Goal: Information Seeking & Learning: Learn about a topic

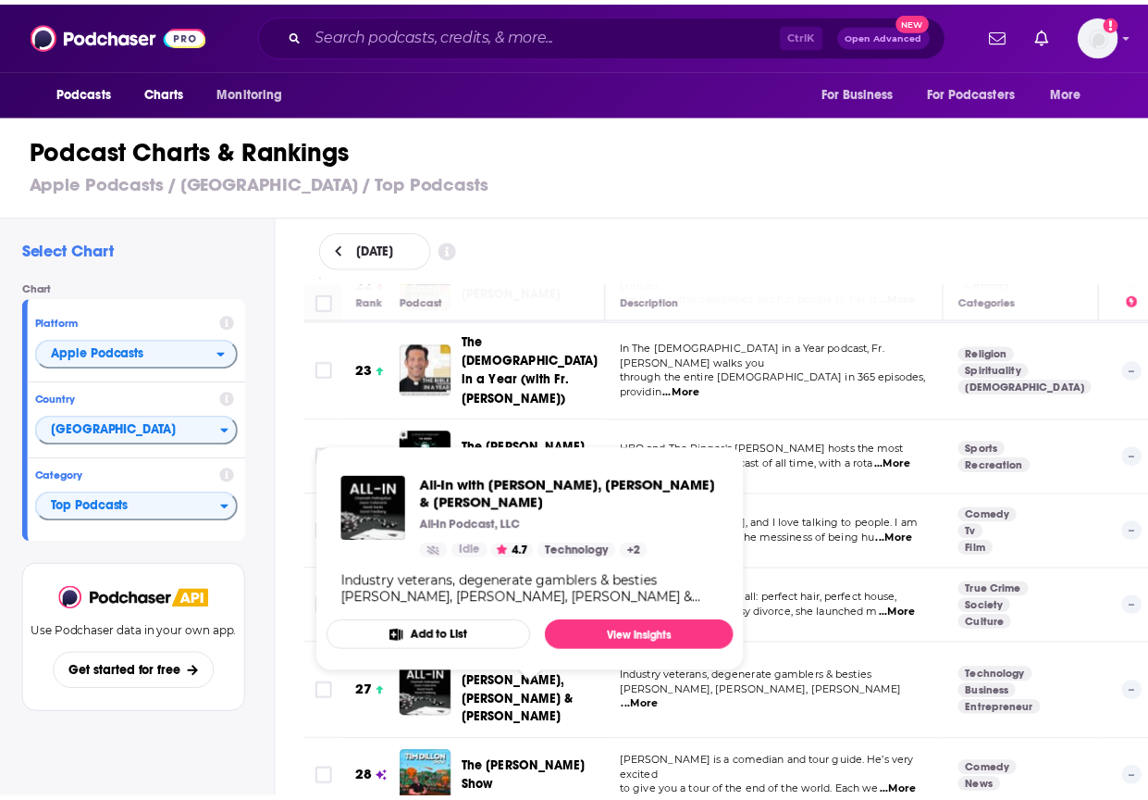
scroll to position [1923, 0]
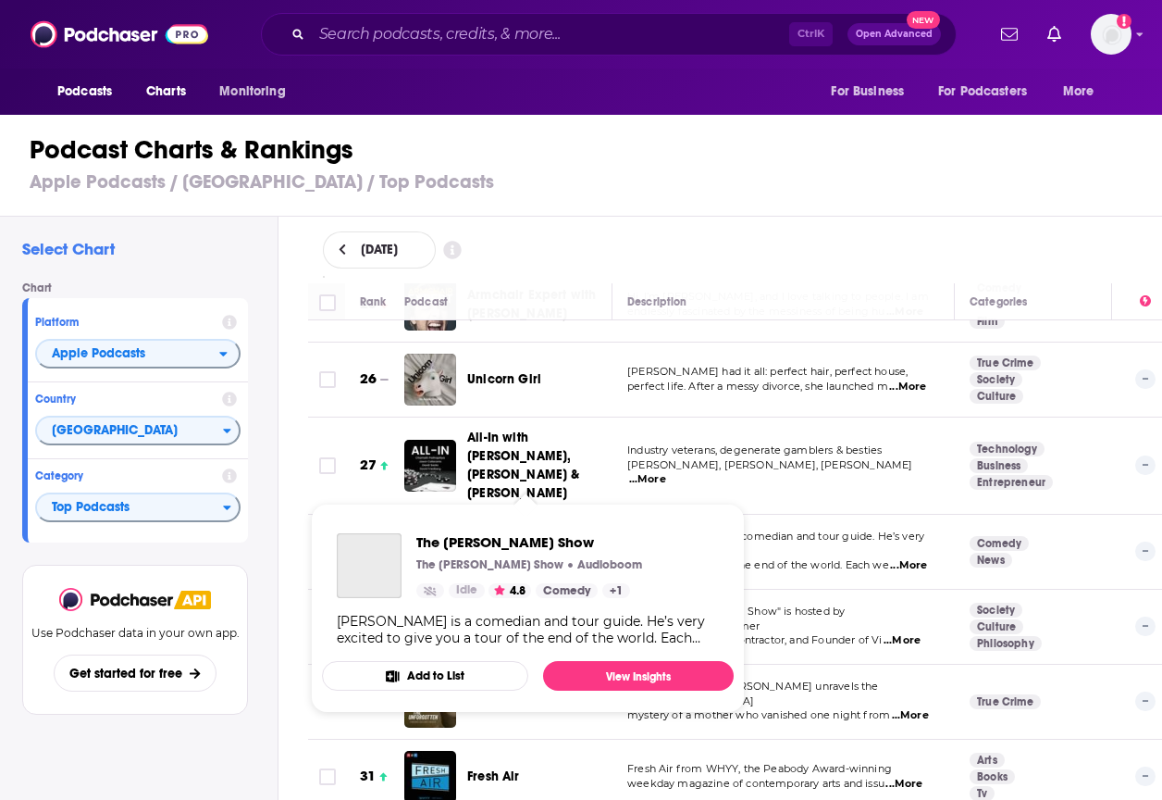
click at [520, 534] on span "The [PERSON_NAME] Show" at bounding box center [529, 551] width 125 height 34
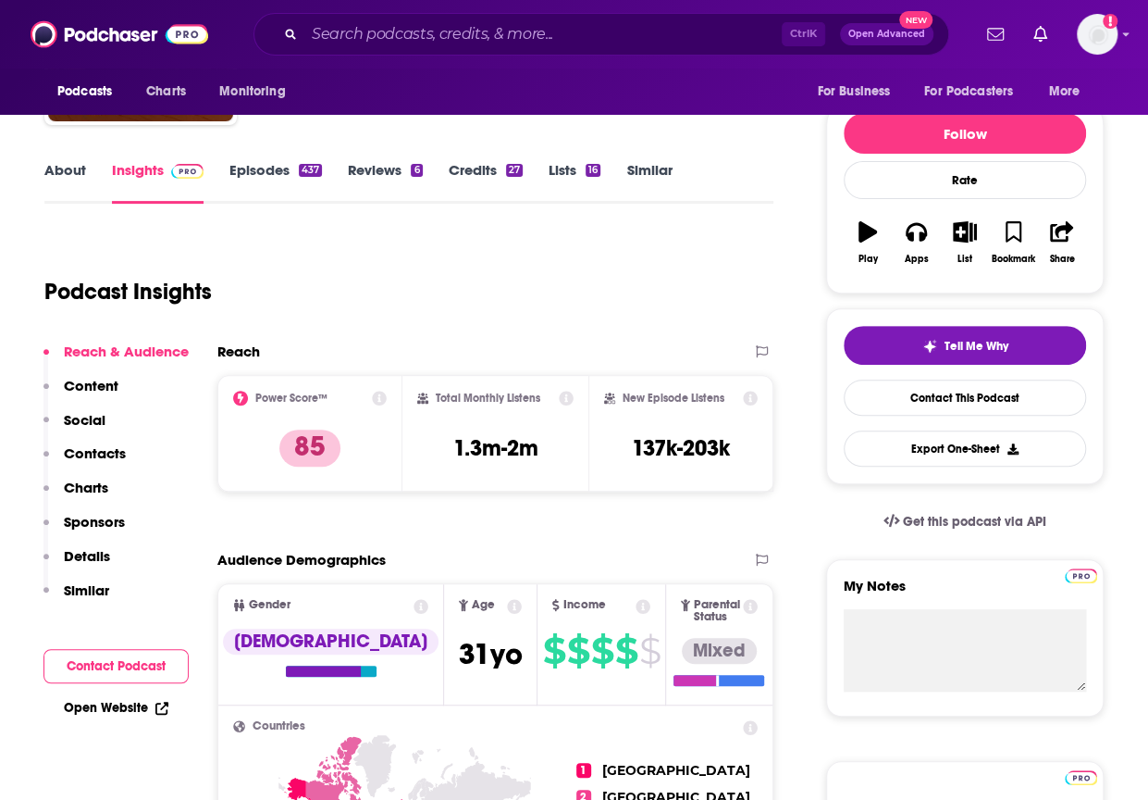
scroll to position [194, 0]
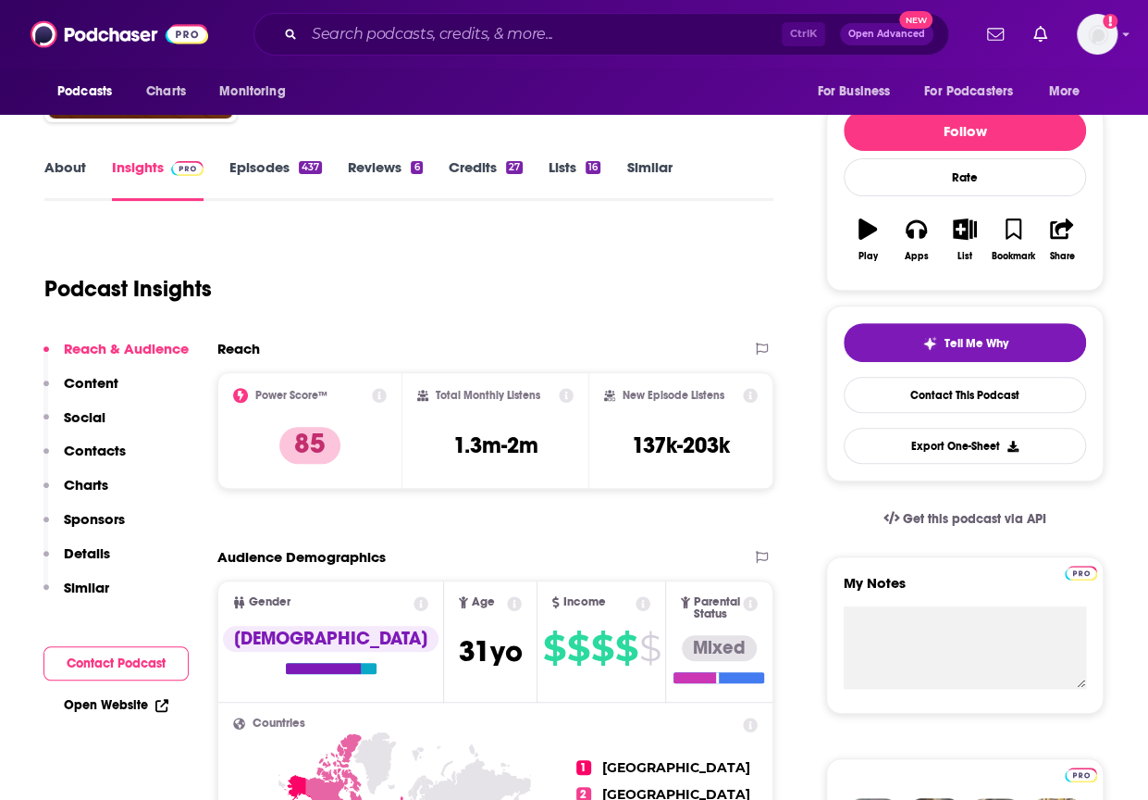
click at [85, 484] on p "Charts" at bounding box center [86, 485] width 44 height 18
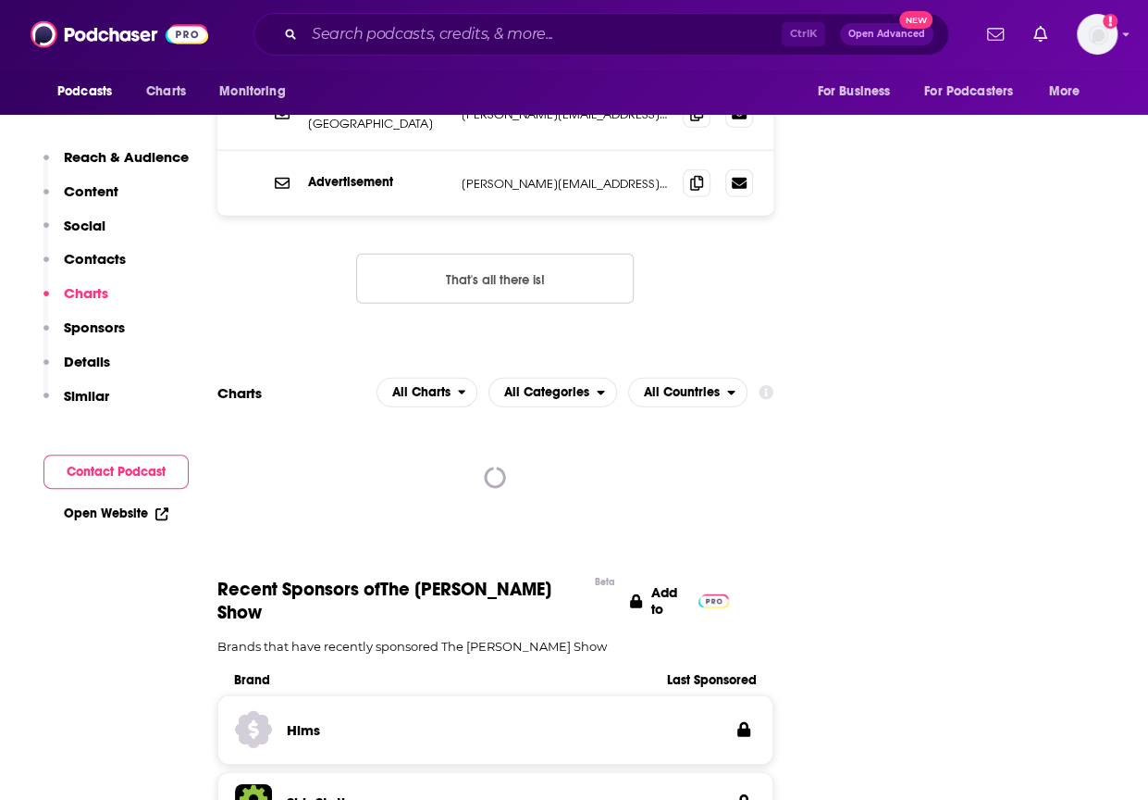
scroll to position [2251, 0]
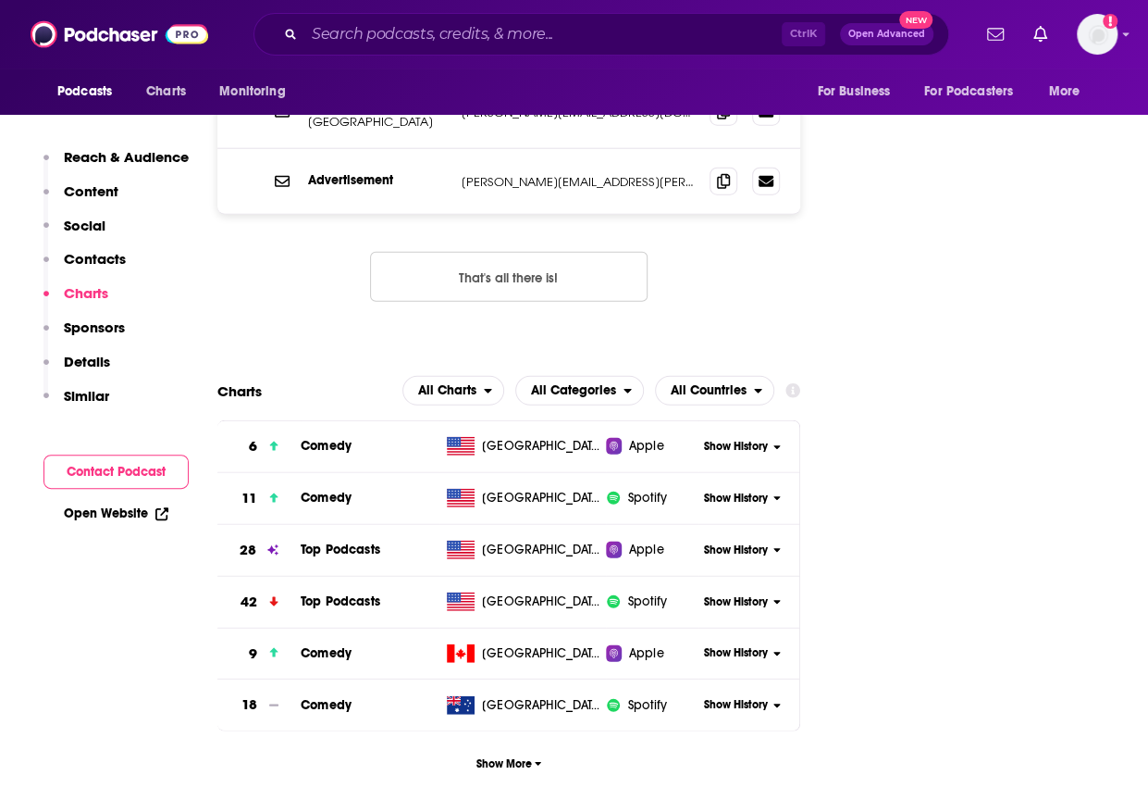
click at [759, 542] on span "Show History" at bounding box center [736, 550] width 64 height 16
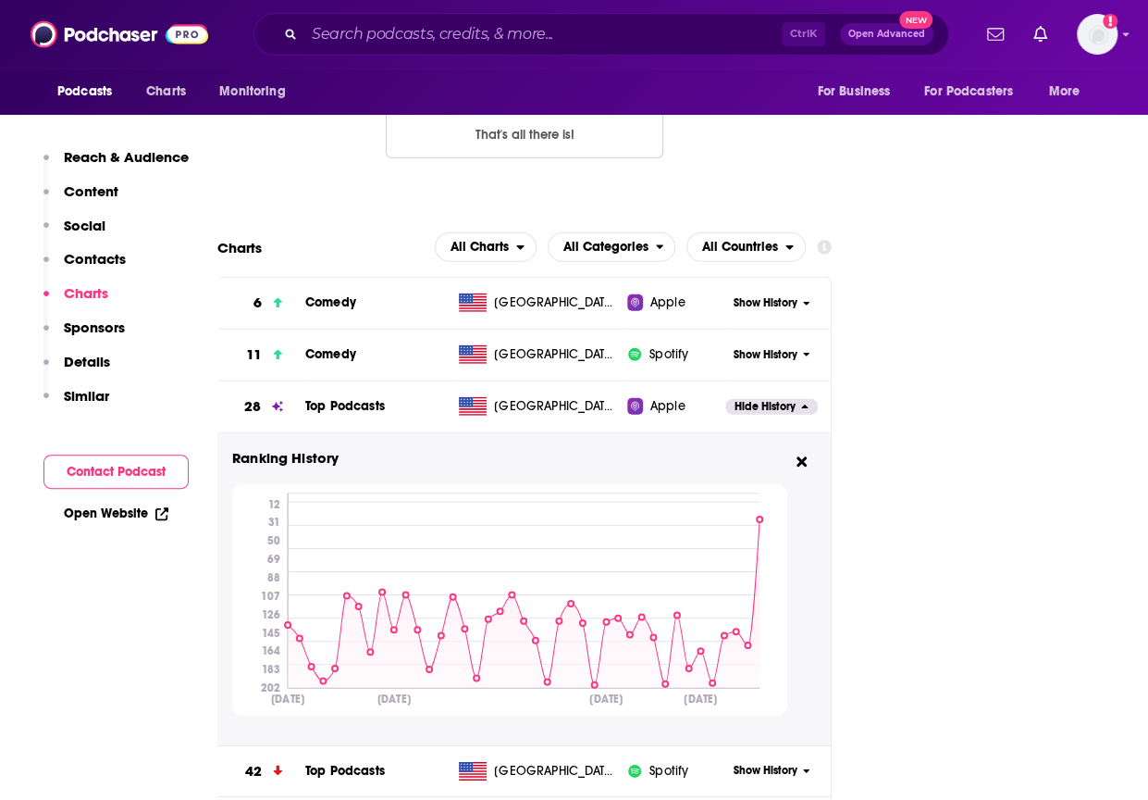
scroll to position [2400, 0]
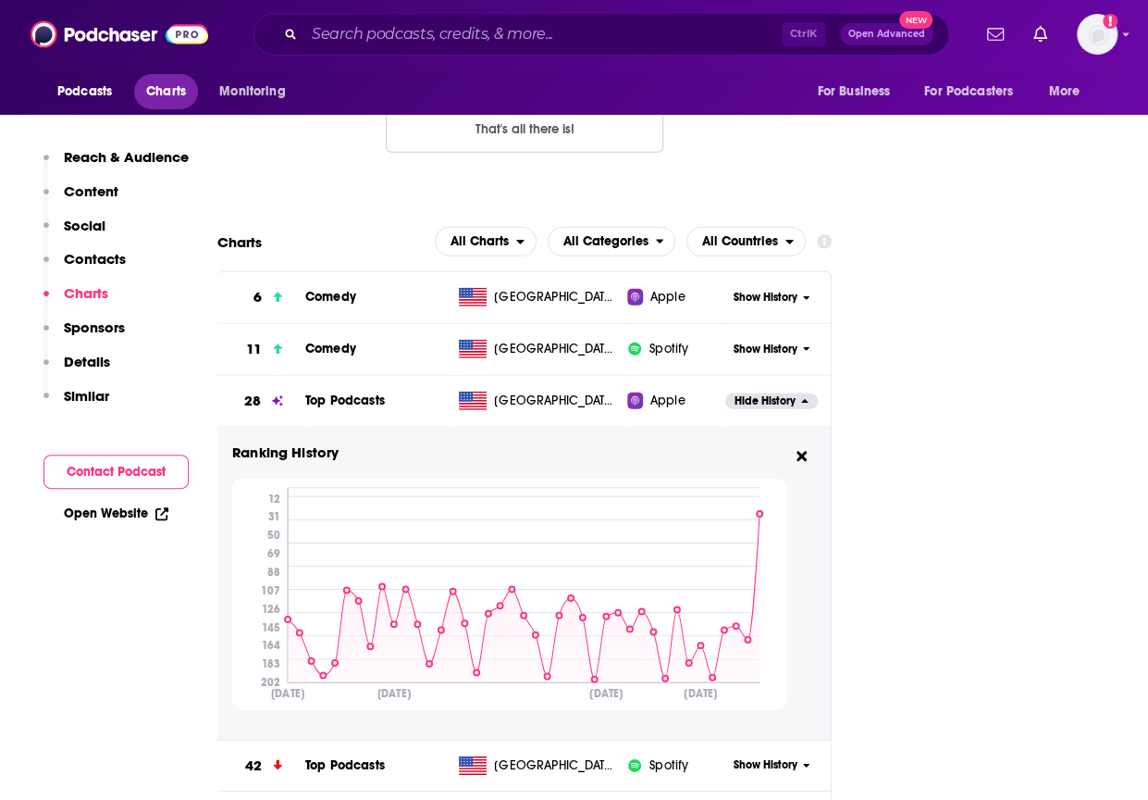
click at [155, 75] on link "Charts" at bounding box center [165, 91] width 63 height 35
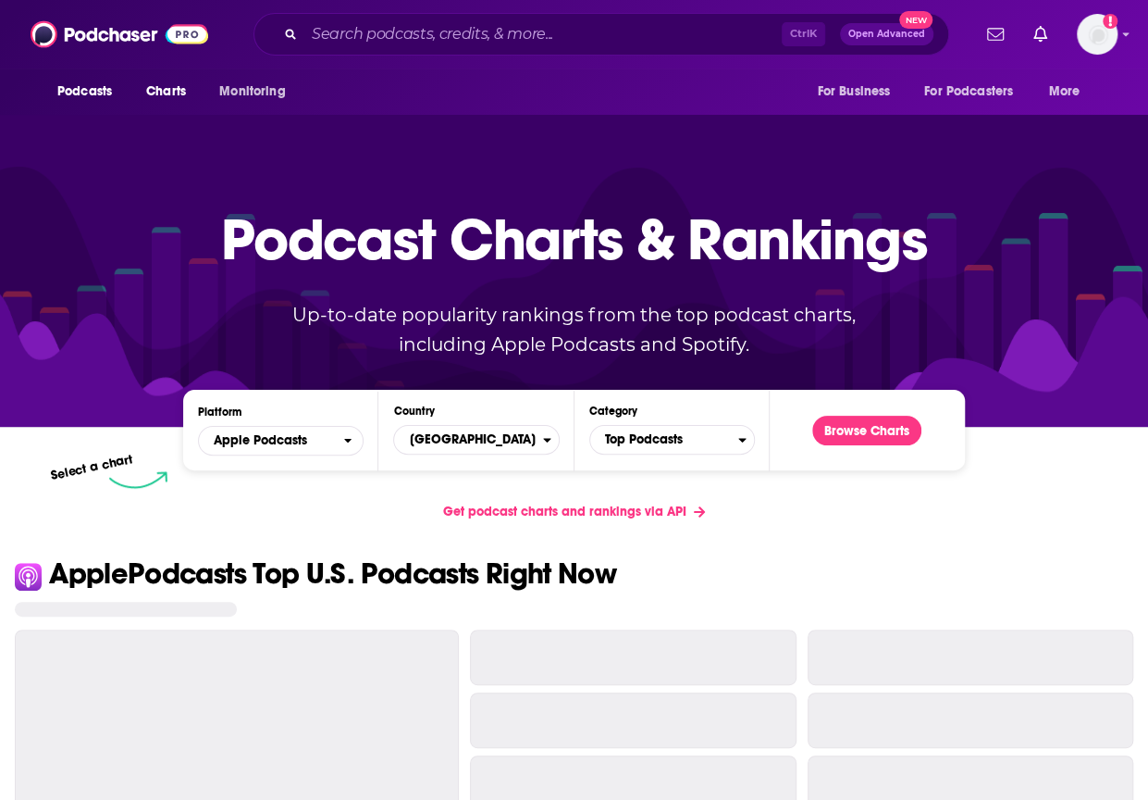
click at [155, 75] on link "Charts" at bounding box center [165, 91] width 63 height 35
click at [877, 430] on button "Browse Charts" at bounding box center [866, 430] width 109 height 30
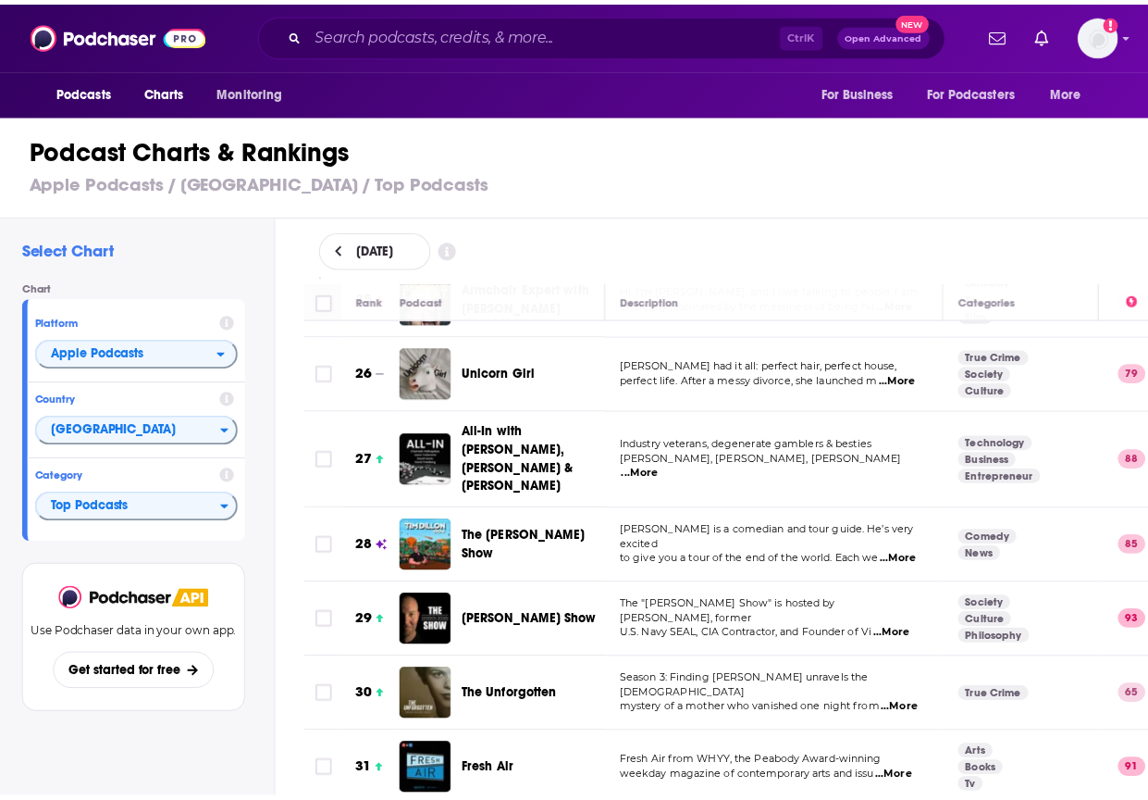
scroll to position [1928, 0]
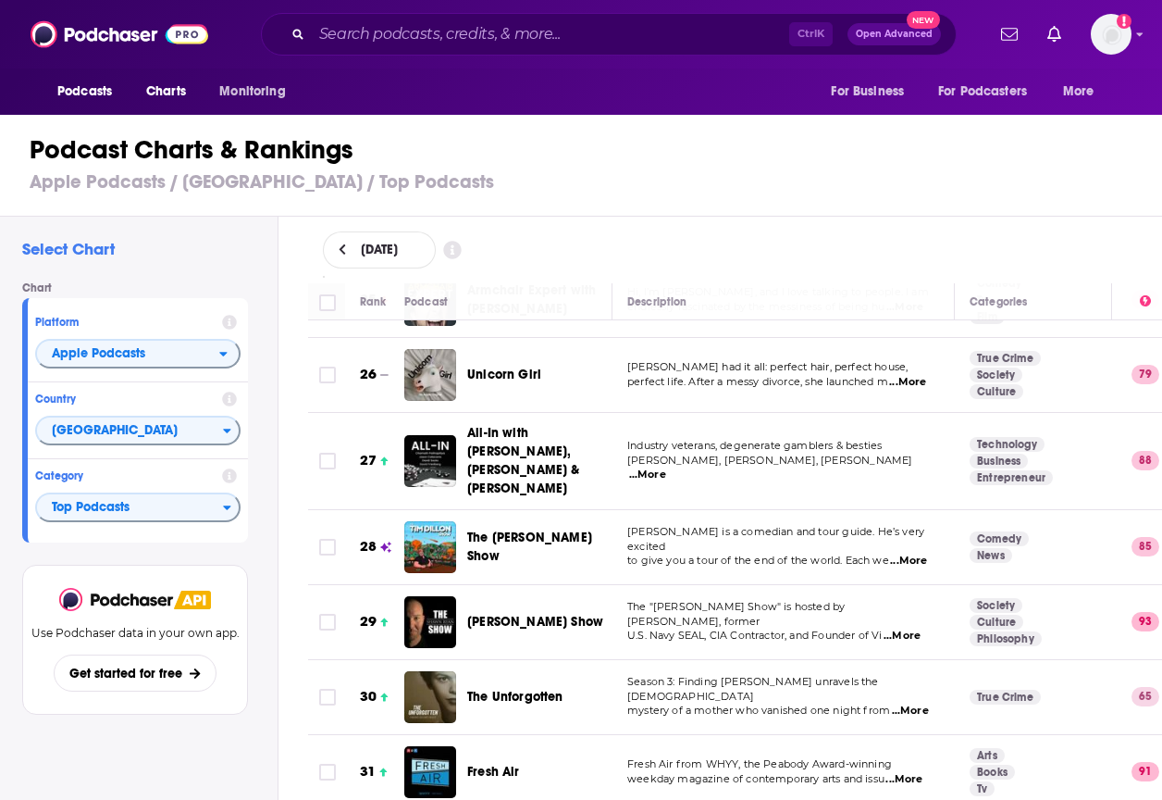
click at [472, 763] on span "Fresh Air" at bounding box center [493, 771] width 53 height 16
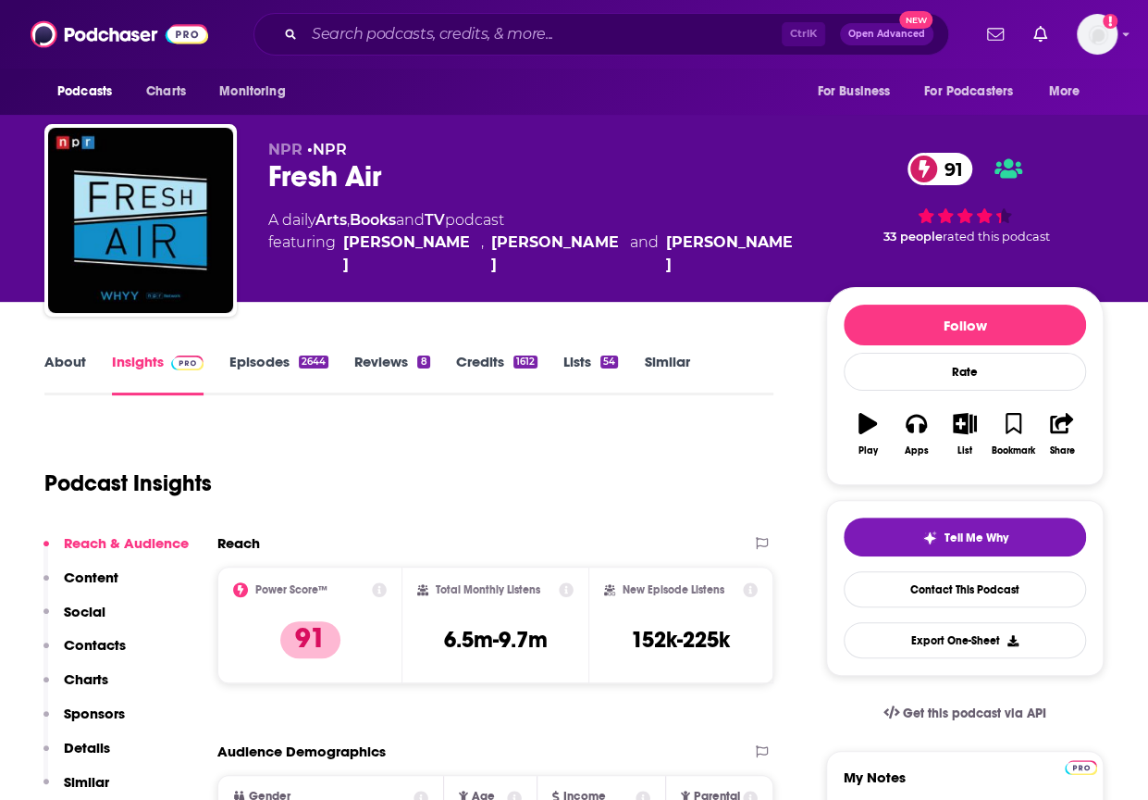
scroll to position [267, 0]
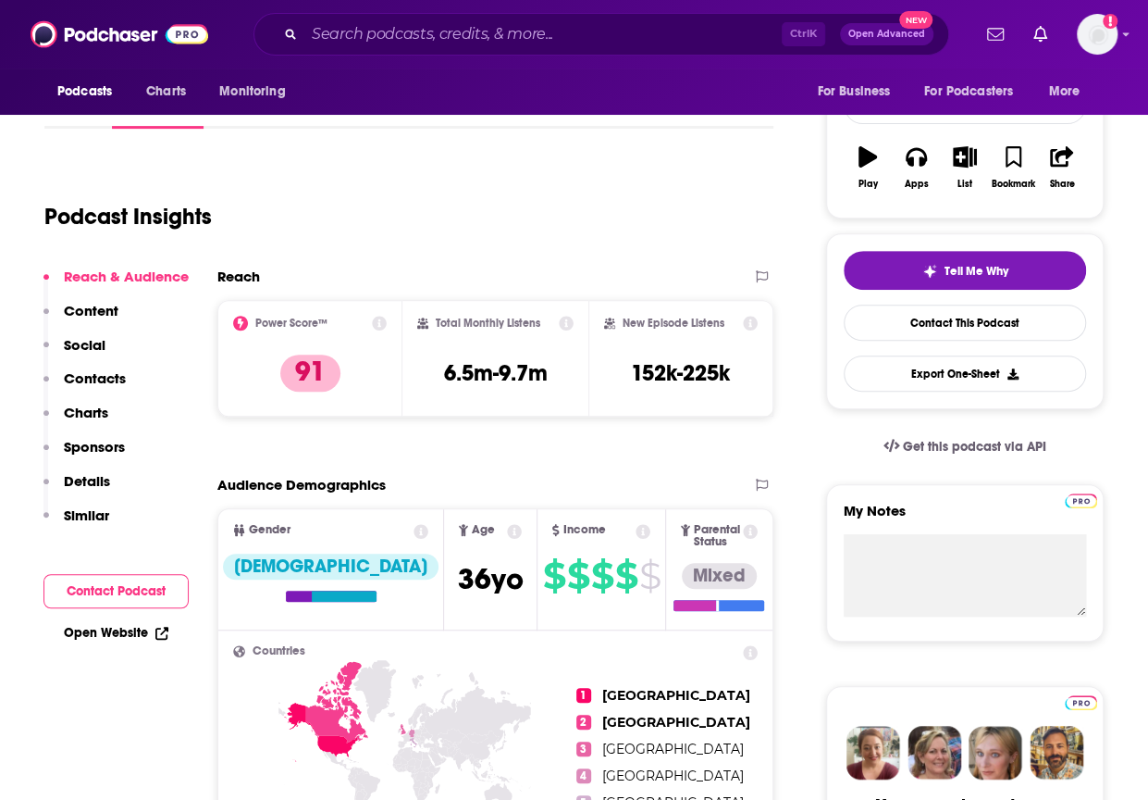
click at [83, 412] on p "Charts" at bounding box center [86, 412] width 44 height 18
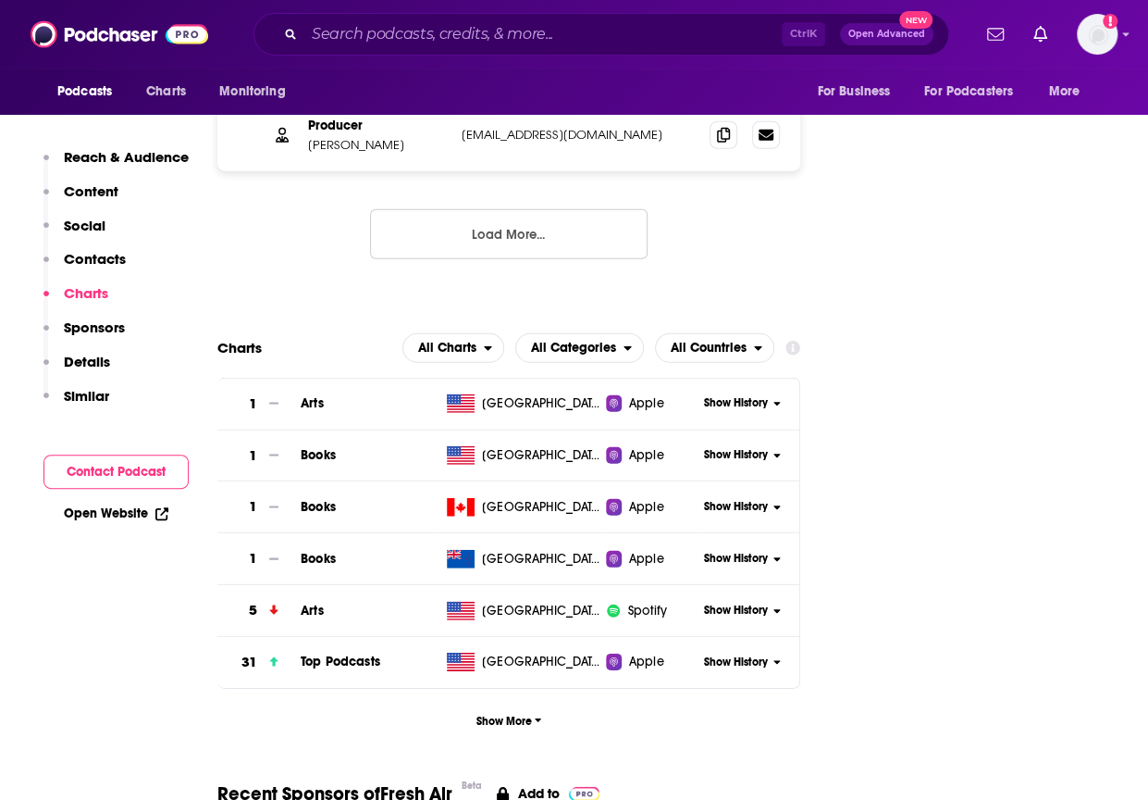
scroll to position [2362, 0]
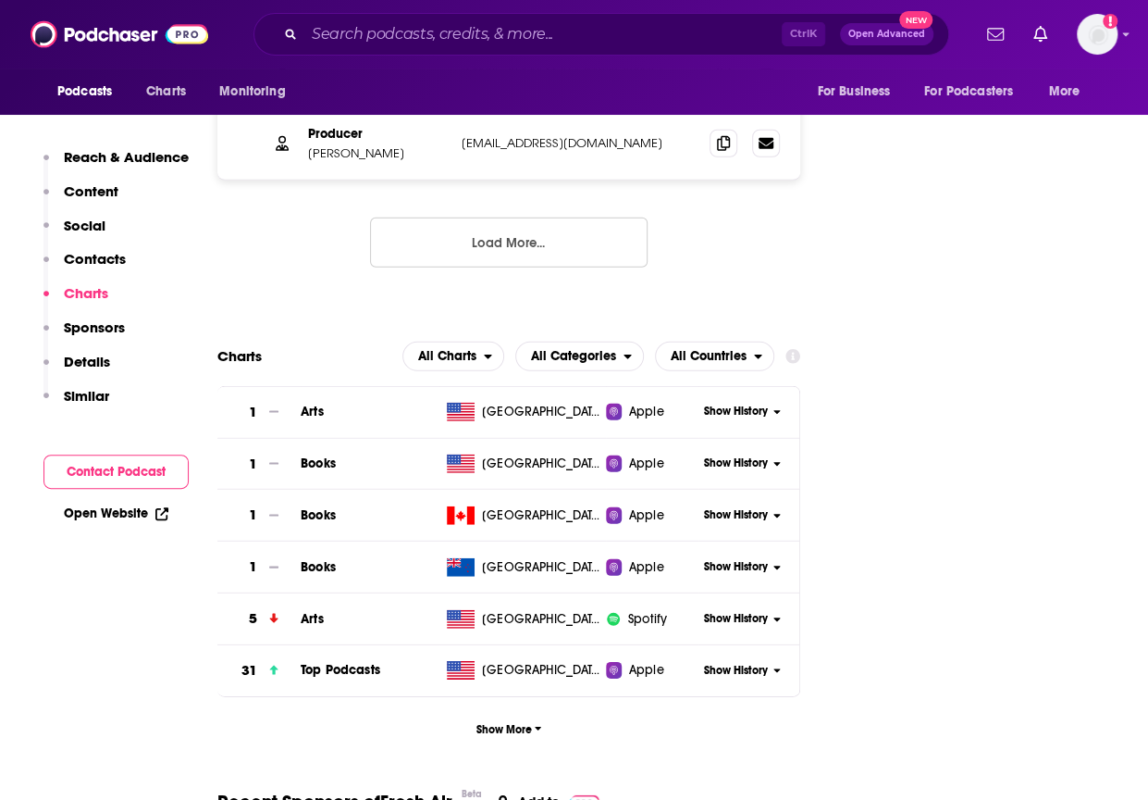
click at [757, 663] on span "Show History" at bounding box center [736, 671] width 64 height 16
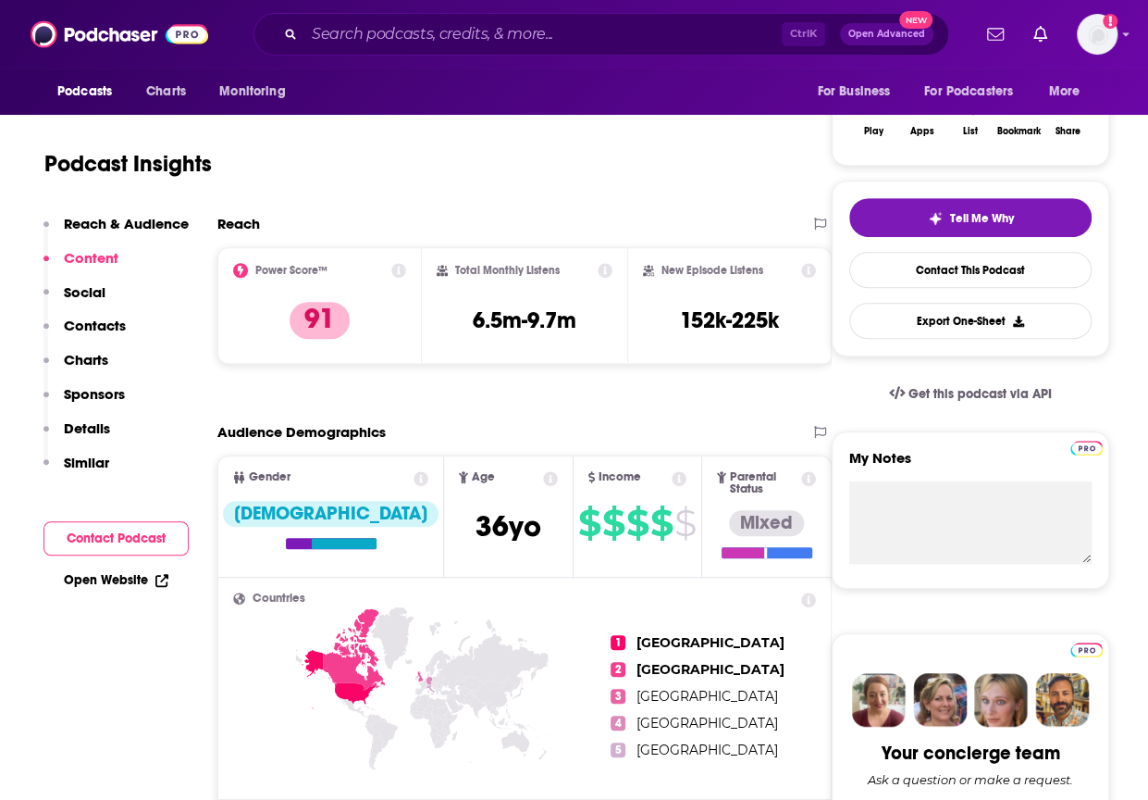
scroll to position [0, 0]
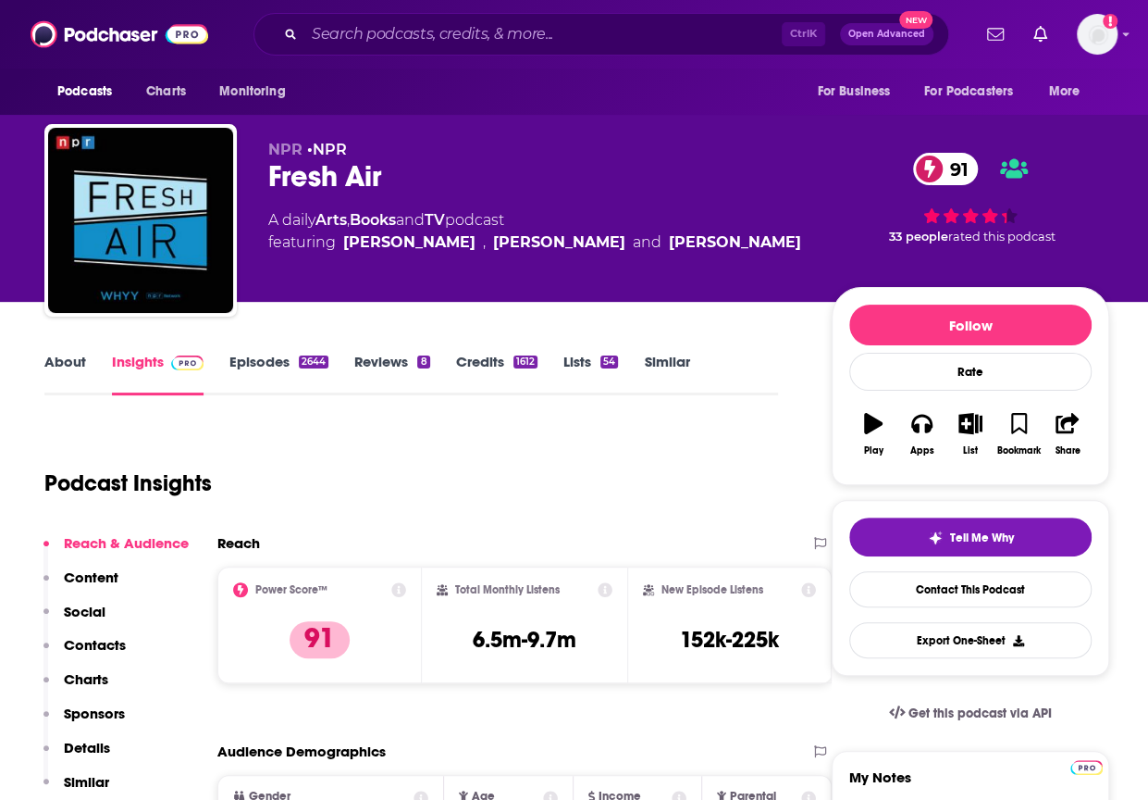
click at [293, 167] on div "Fresh Air 91" at bounding box center [535, 176] width 534 height 36
copy div "Fresh Air 91"
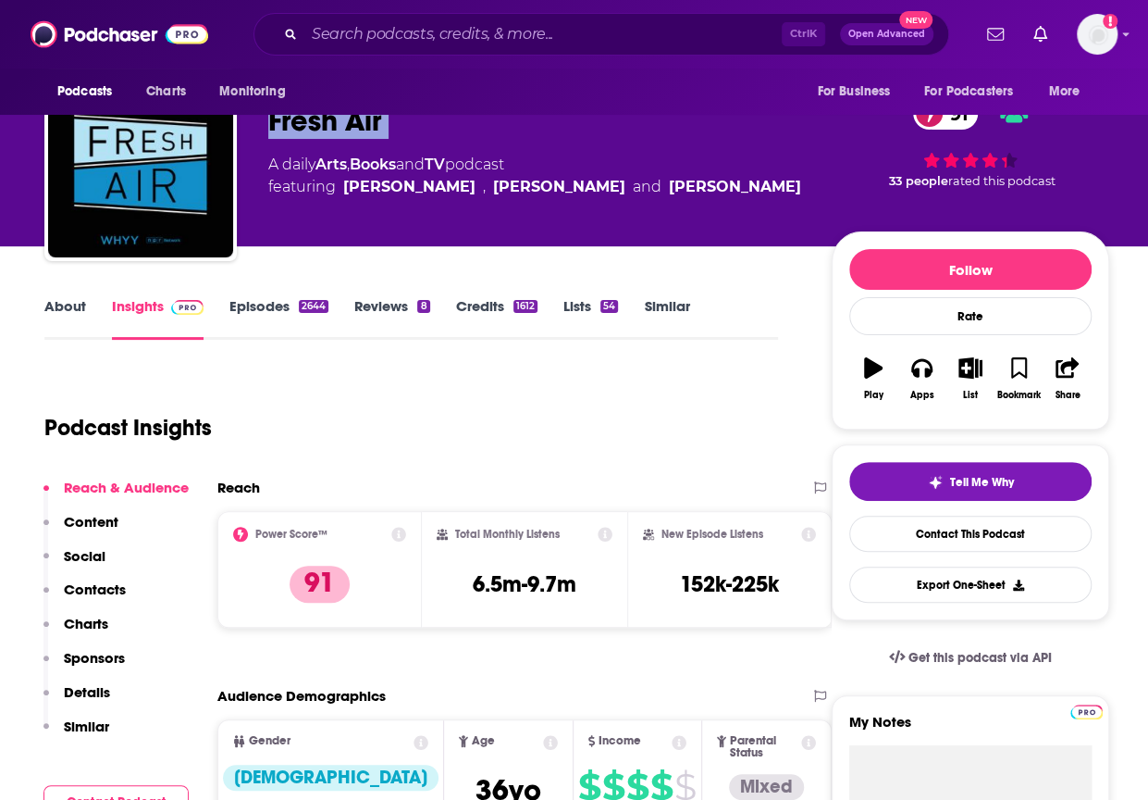
click at [85, 618] on p "Charts" at bounding box center [86, 623] width 44 height 18
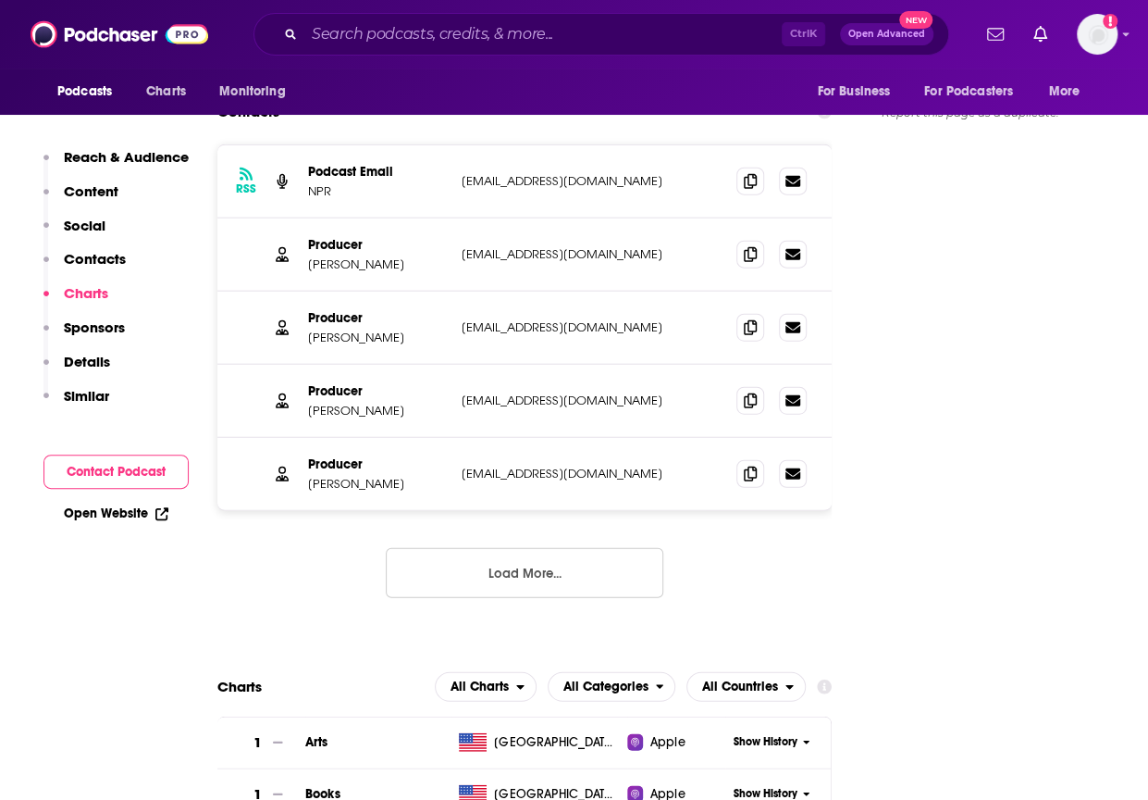
scroll to position [2360, 0]
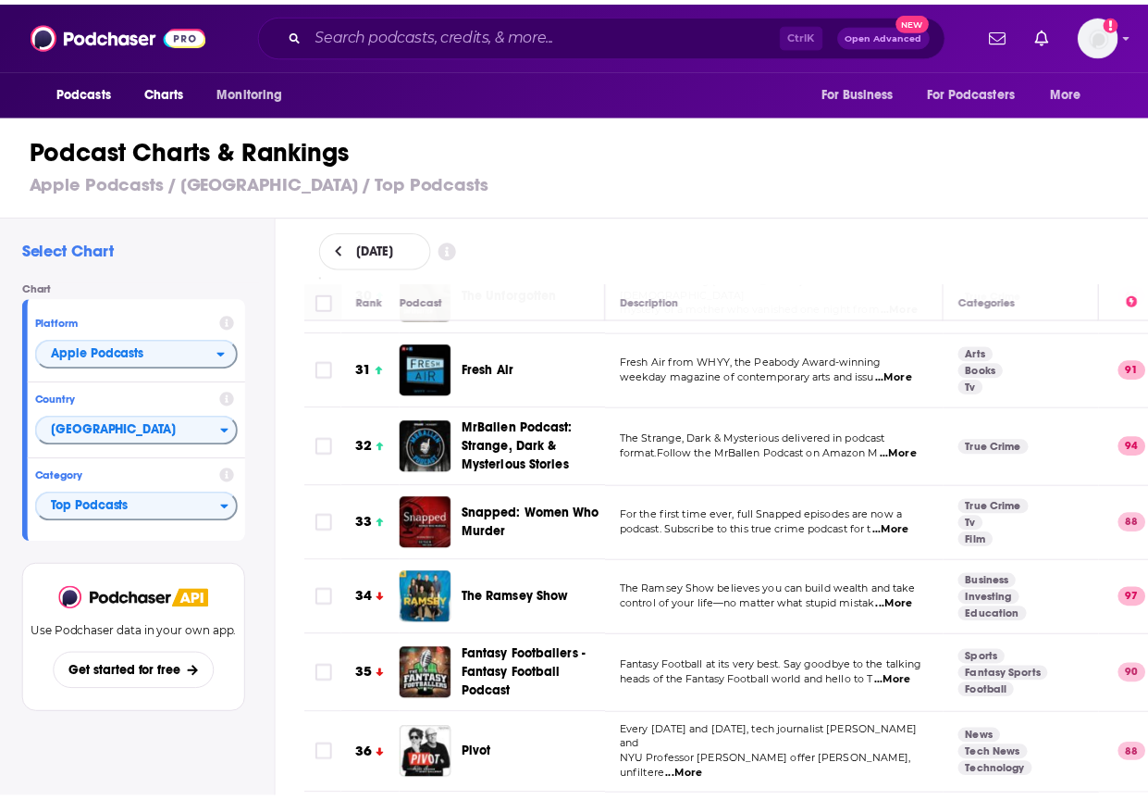
scroll to position [2299, 0]
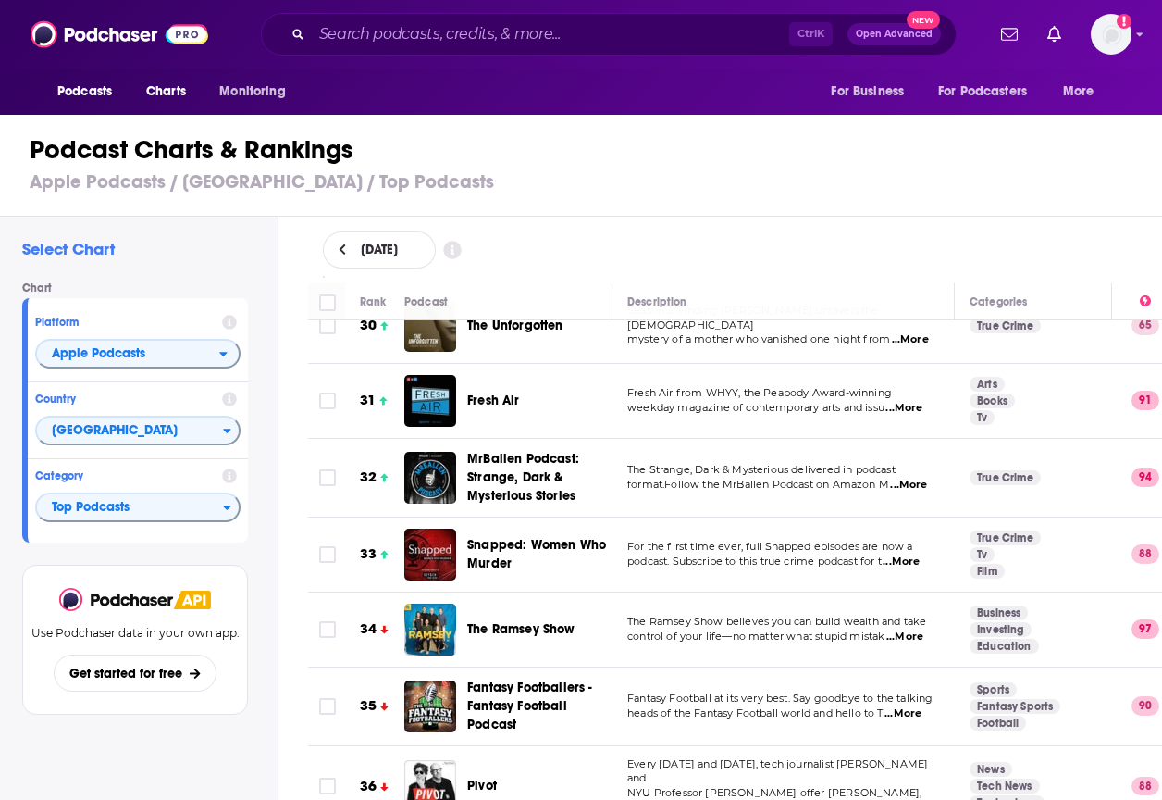
click at [505, 536] on span "Snapped: Women Who Murder" at bounding box center [537, 554] width 141 height 37
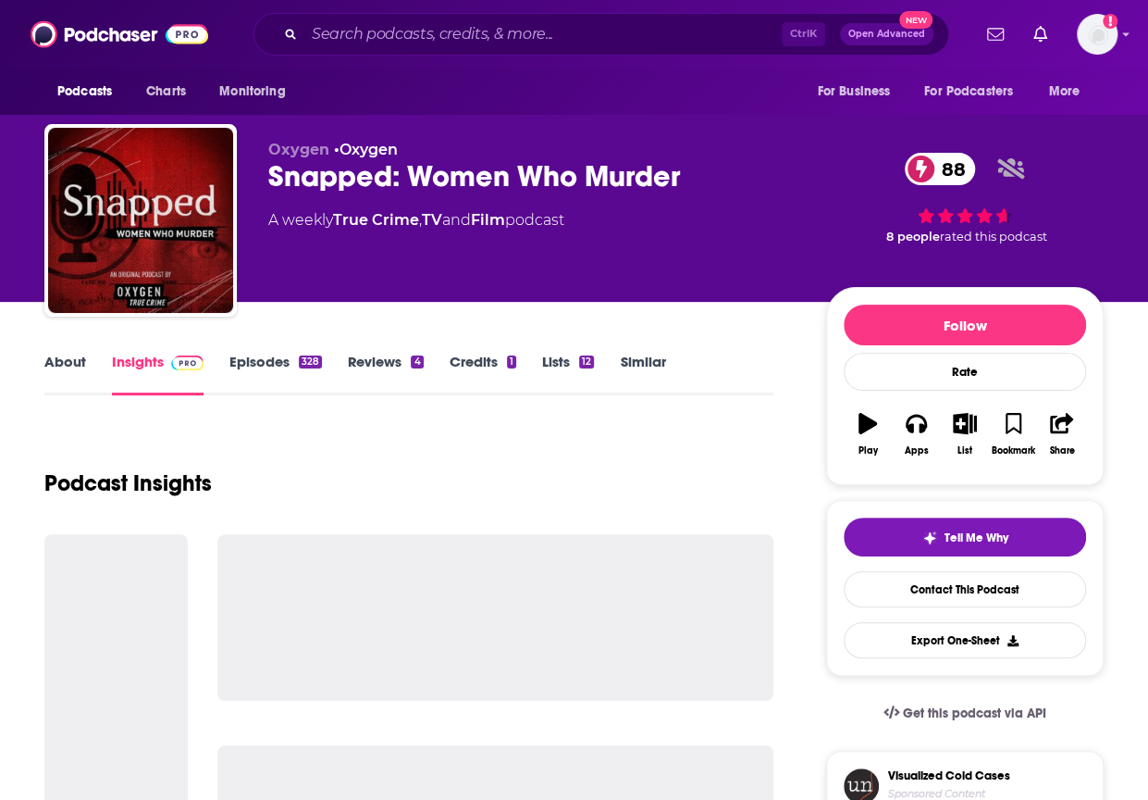
click at [315, 180] on div "Snapped: Women Who Murder 88" at bounding box center [532, 176] width 528 height 36
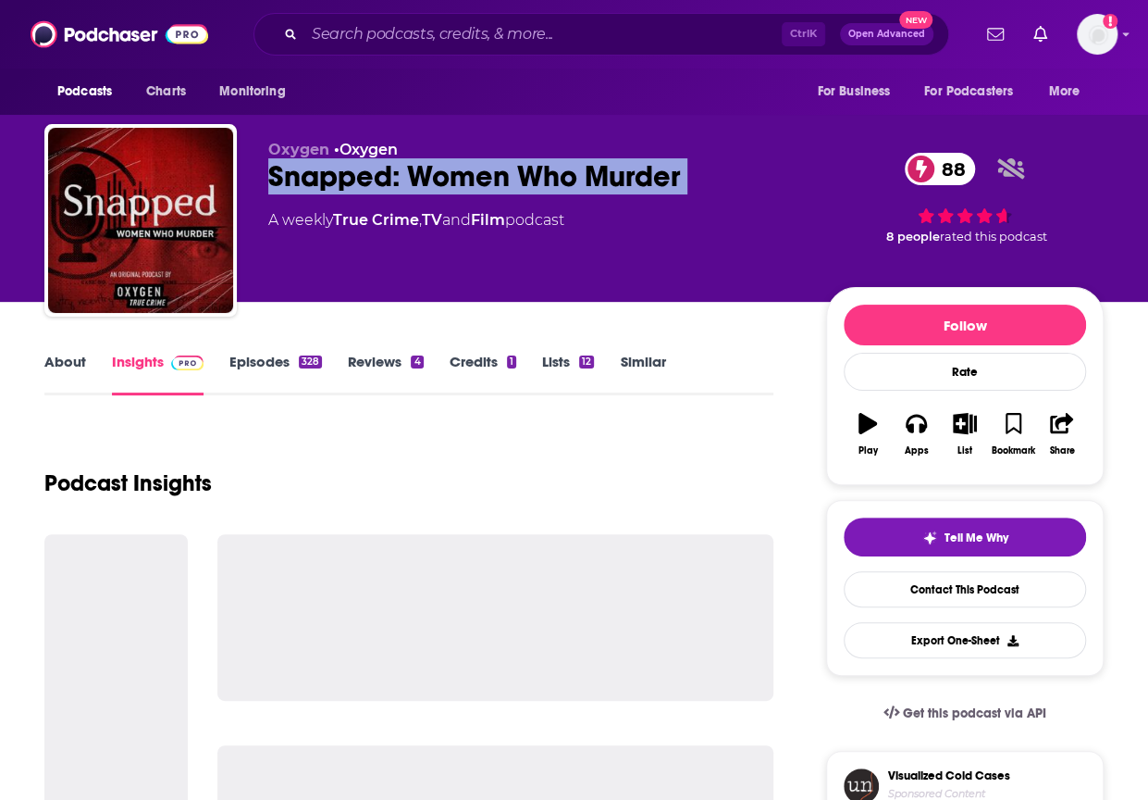
copy div "Snapped: Women Who Murder 88"
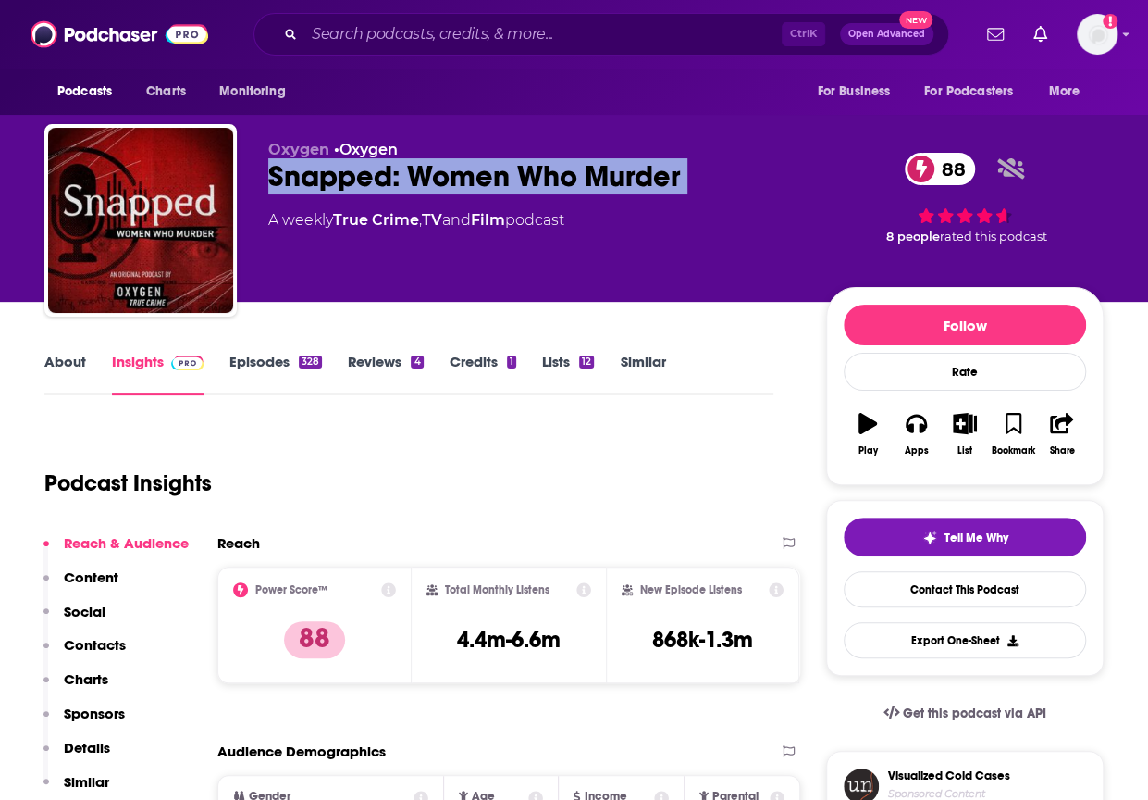
click at [93, 676] on p "Charts" at bounding box center [86, 679] width 44 height 18
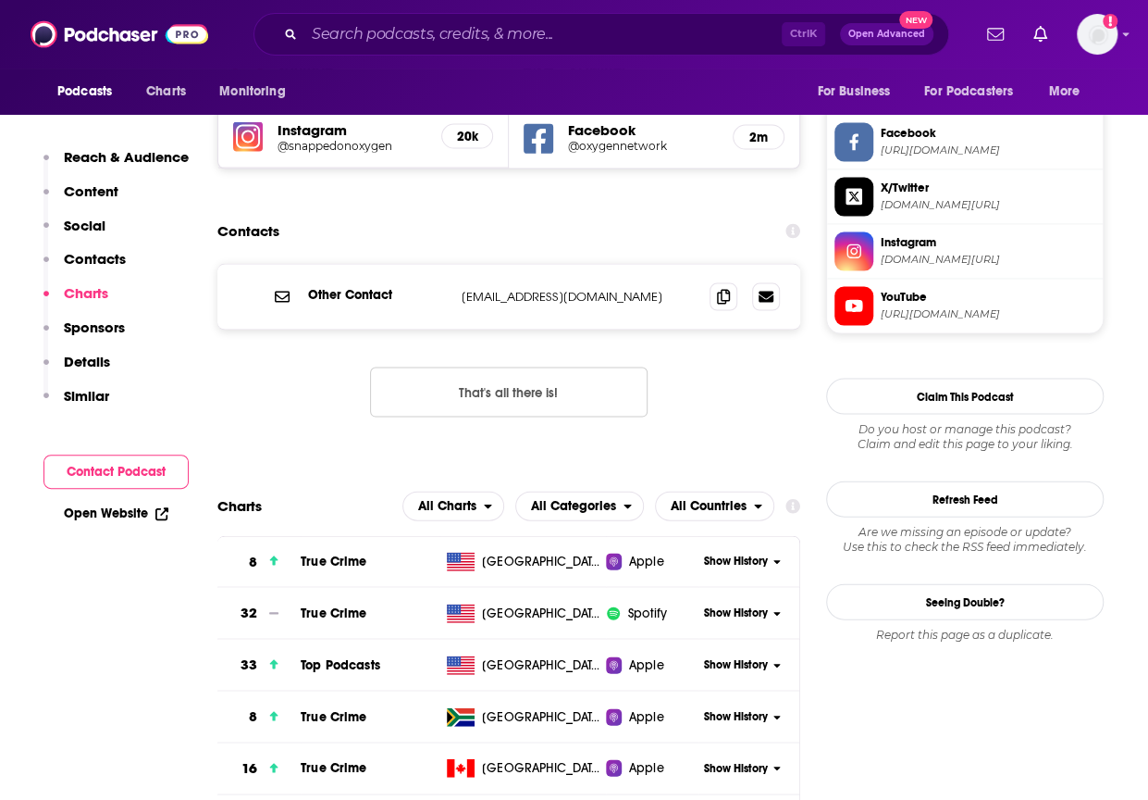
scroll to position [1822, 0]
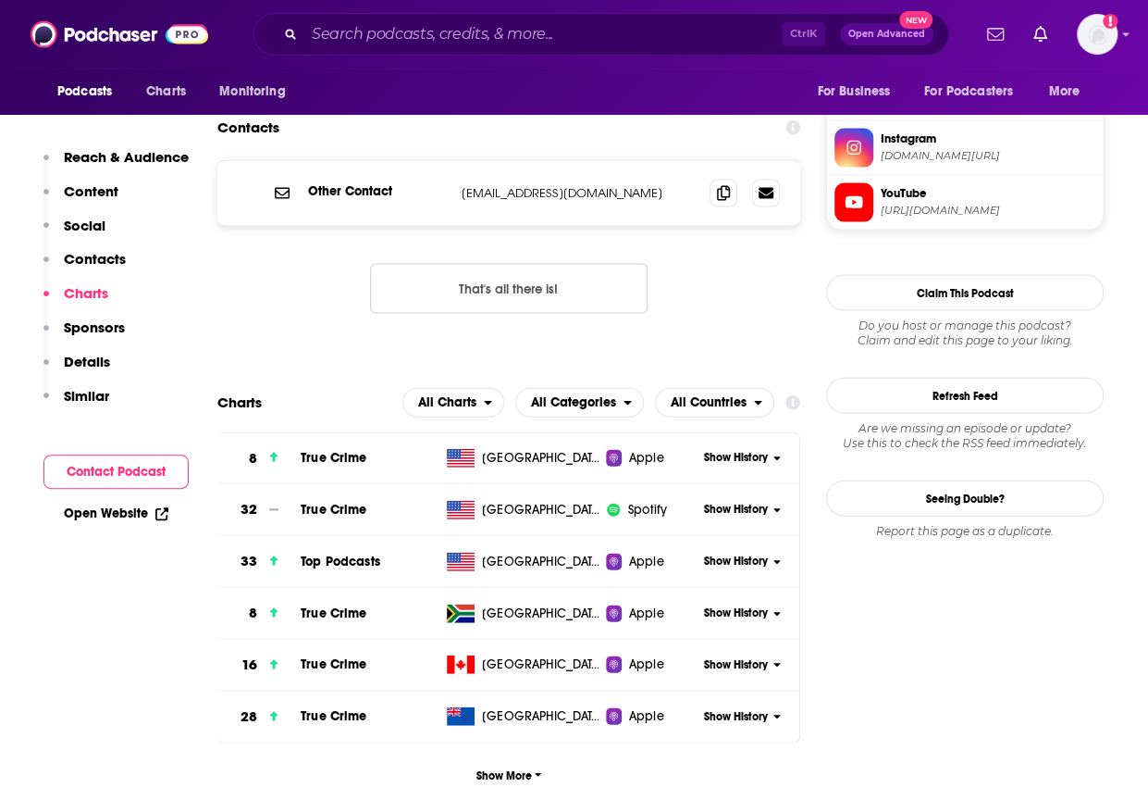
click at [740, 553] on span "Show History" at bounding box center [736, 561] width 64 height 16
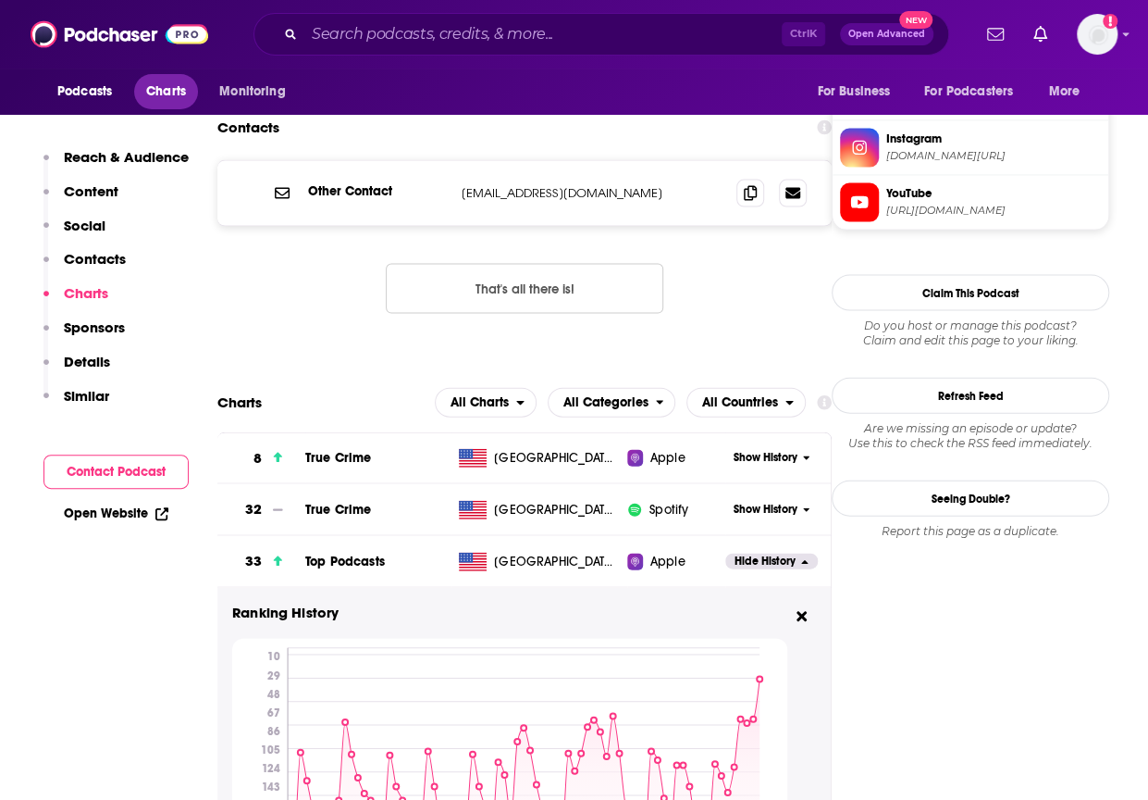
click at [161, 93] on span "Charts" at bounding box center [166, 92] width 40 height 26
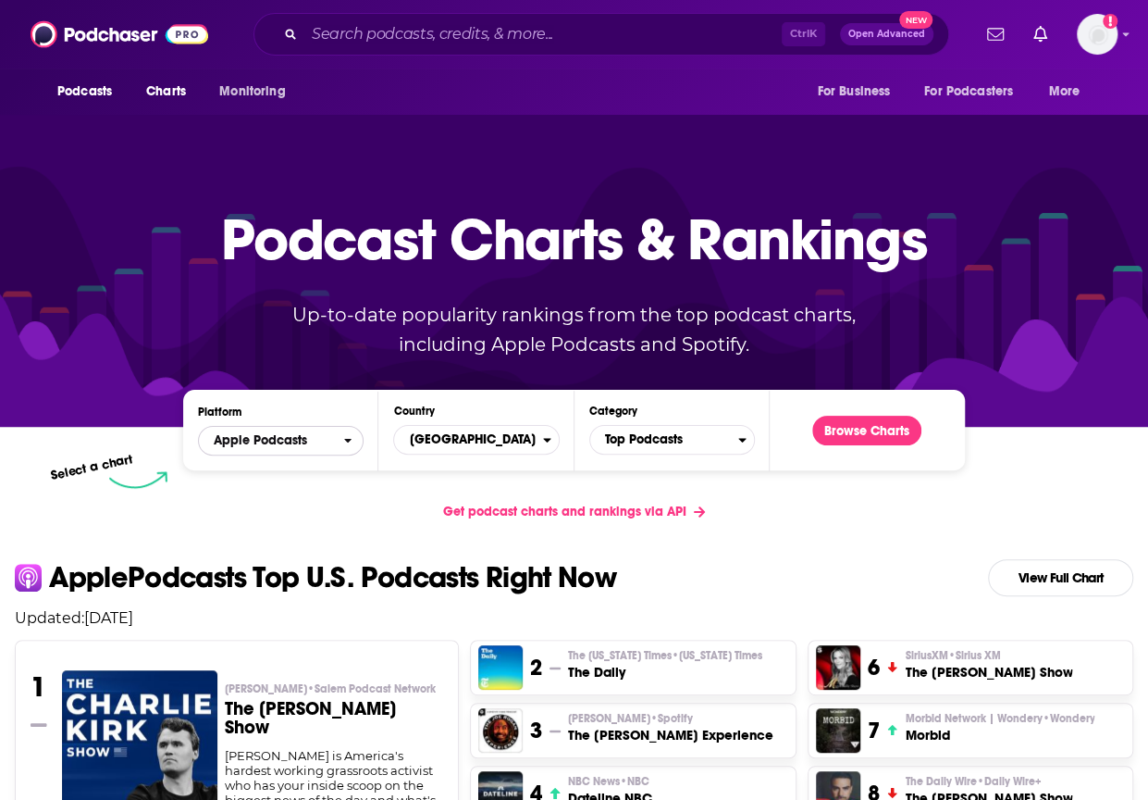
click at [305, 440] on span "Apple Podcasts" at bounding box center [260, 440] width 93 height 13
click at [289, 490] on div "Spotify" at bounding box center [280, 497] width 151 height 22
click at [312, 435] on span "Spotify" at bounding box center [271, 440] width 144 height 31
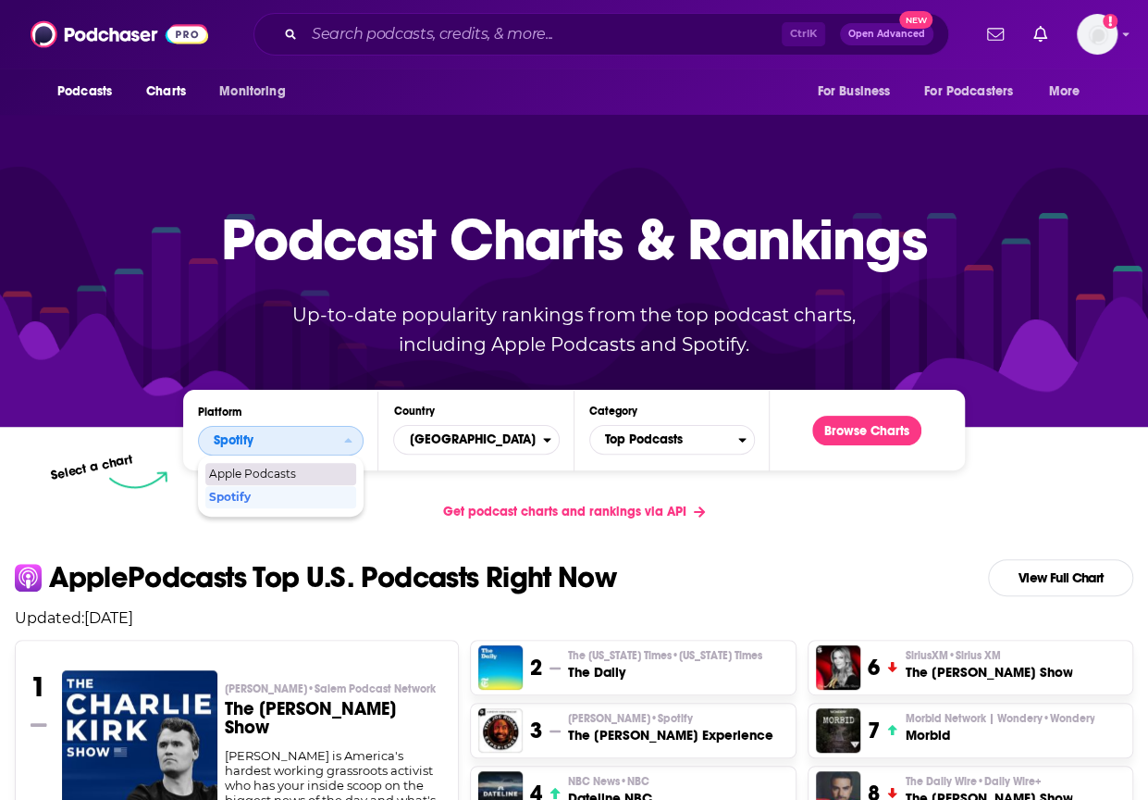
click at [297, 468] on span "Apple Podcasts" at bounding box center [280, 473] width 142 height 11
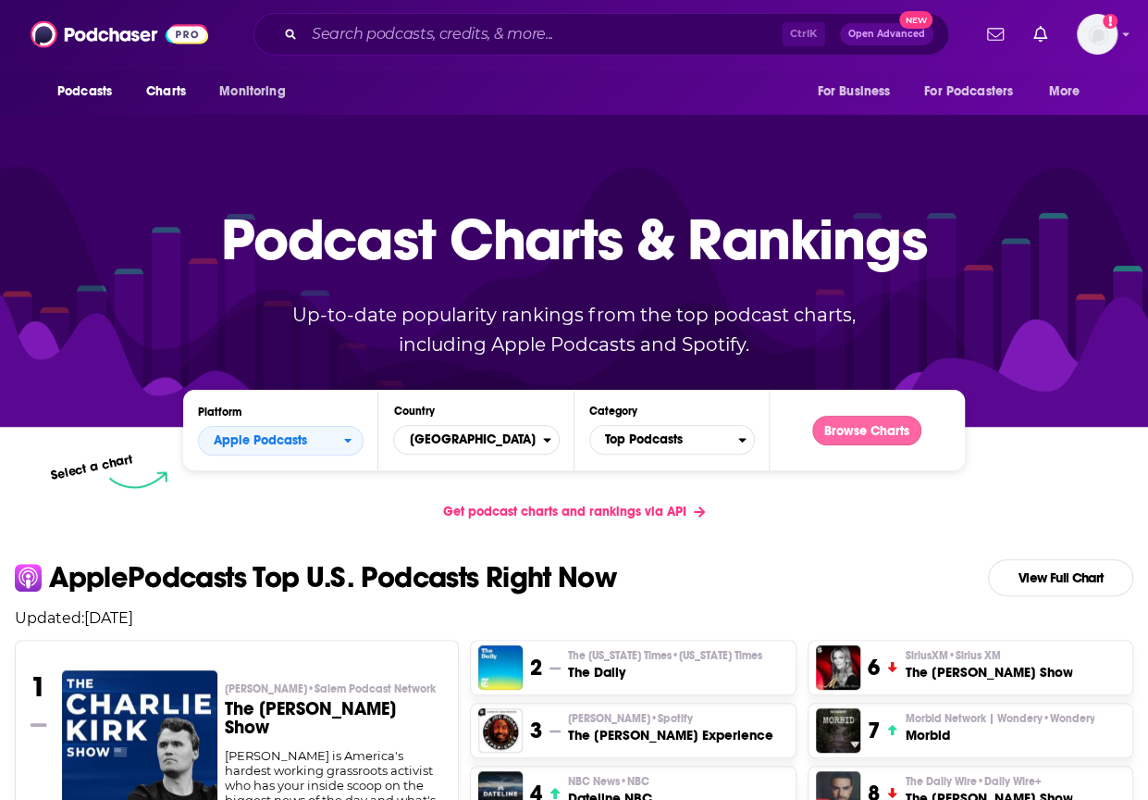
click at [840, 436] on button "Browse Charts" at bounding box center [866, 430] width 109 height 30
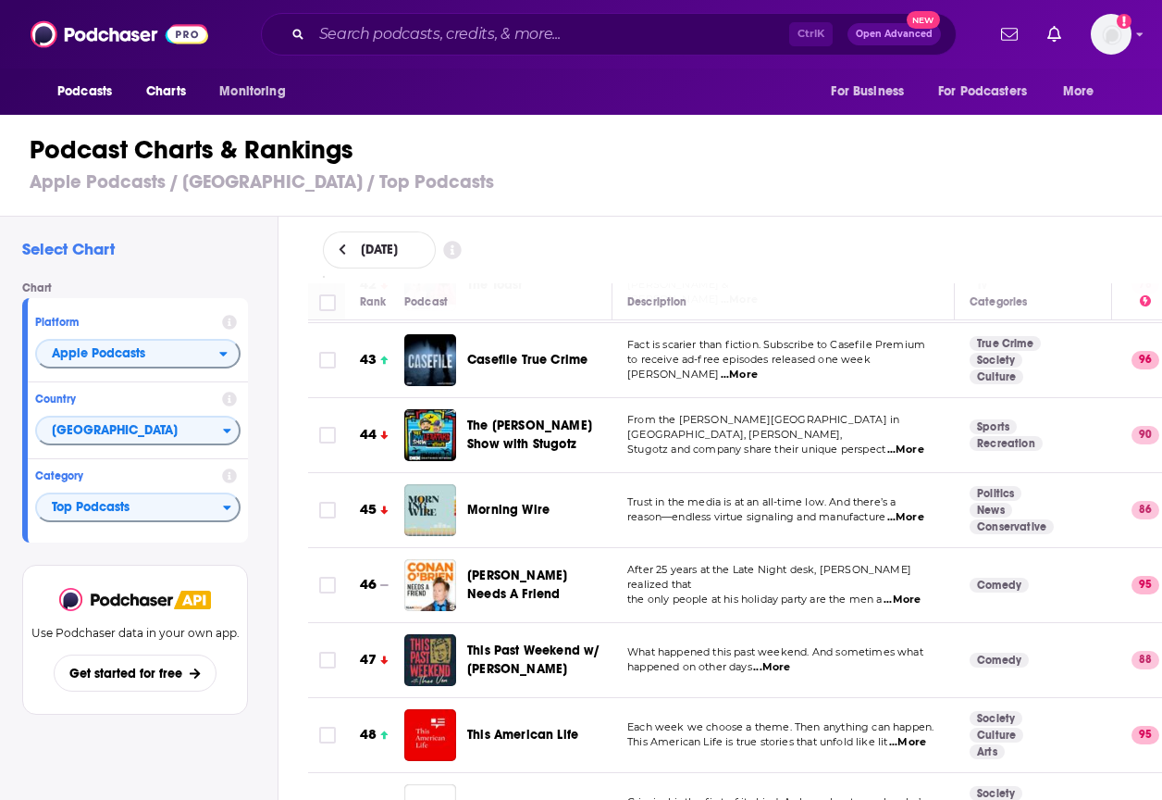
scroll to position [3258, 0]
drag, startPoint x: 840, startPoint y: 436, endPoint x: 156, endPoint y: 93, distance: 765.2
click at [156, 93] on span "Charts" at bounding box center [166, 92] width 40 height 26
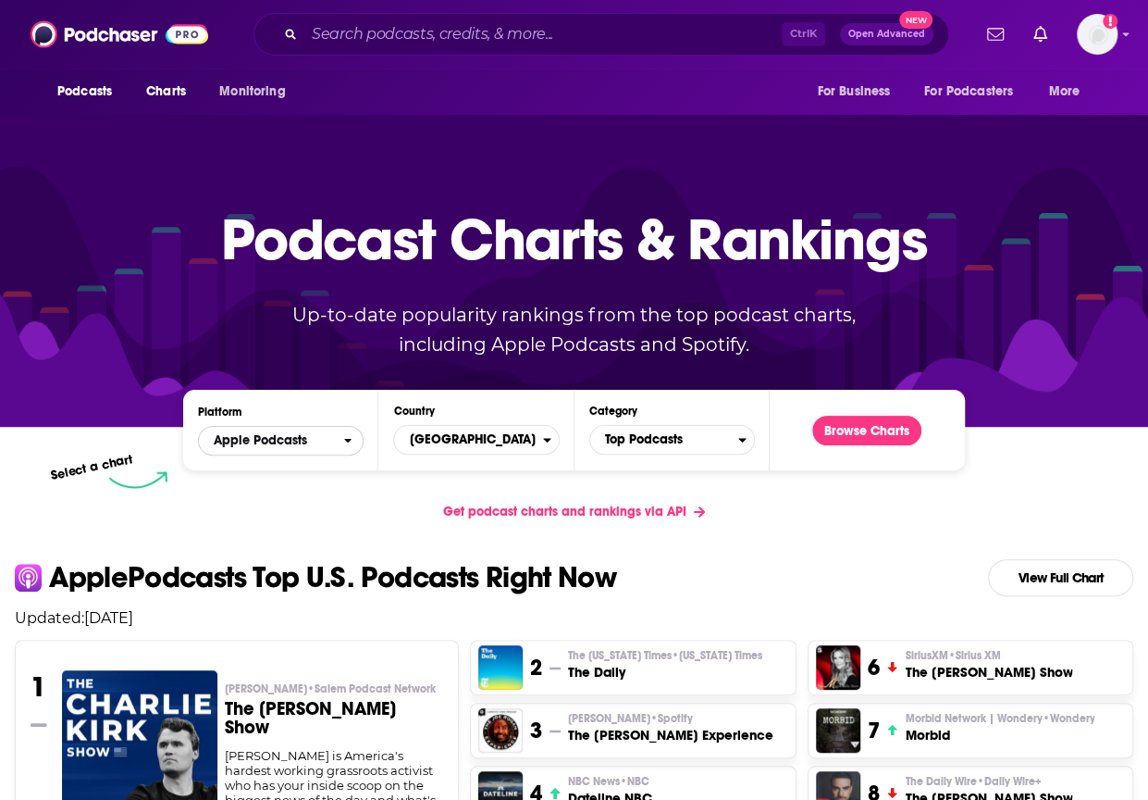
click at [316, 445] on span "Apple Podcasts" at bounding box center [271, 440] width 144 height 31
click at [311, 489] on div "Spotify" at bounding box center [280, 497] width 151 height 22
click at [866, 428] on button "Browse Charts" at bounding box center [866, 430] width 109 height 30
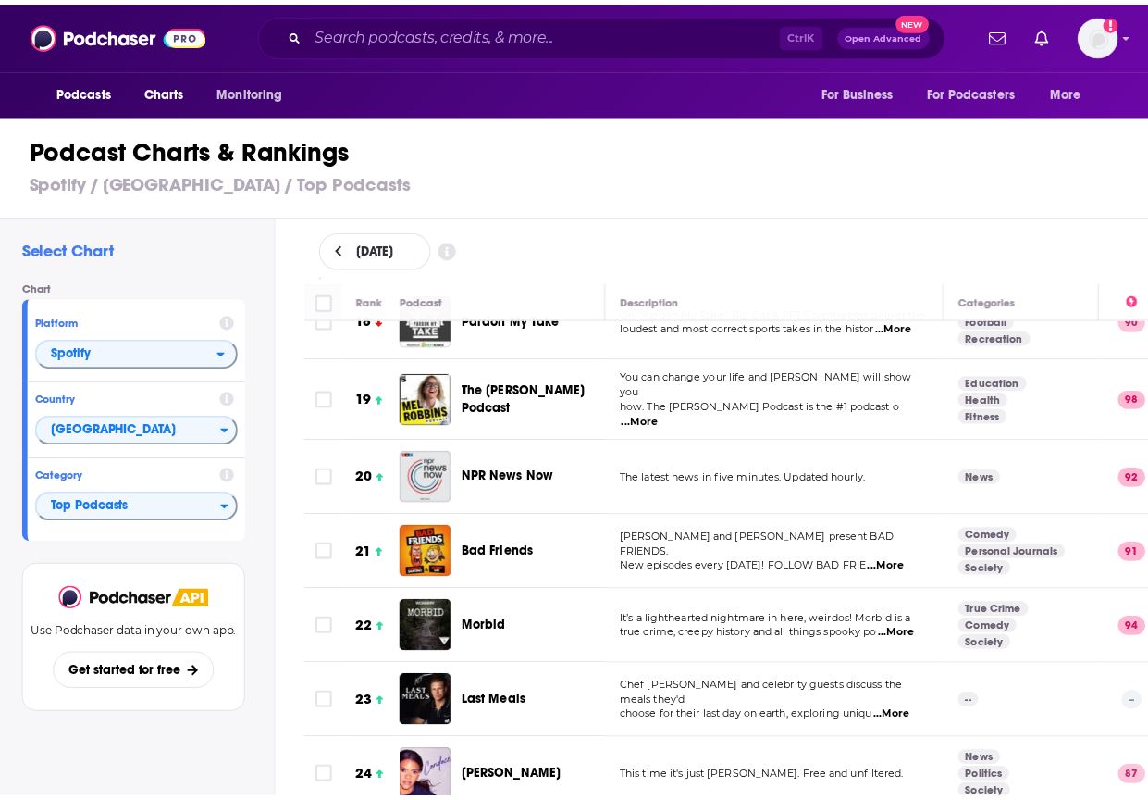
scroll to position [1412, 0]
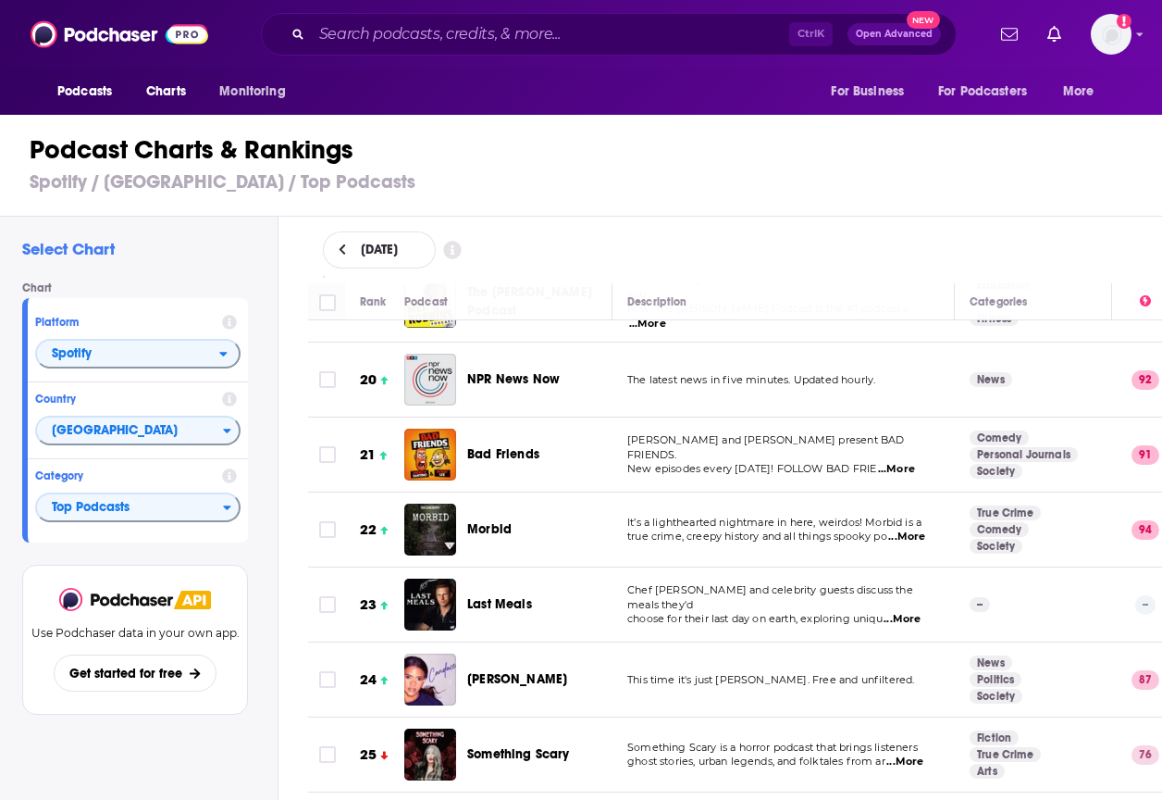
click at [513, 596] on span "Last Meals" at bounding box center [499, 604] width 65 height 16
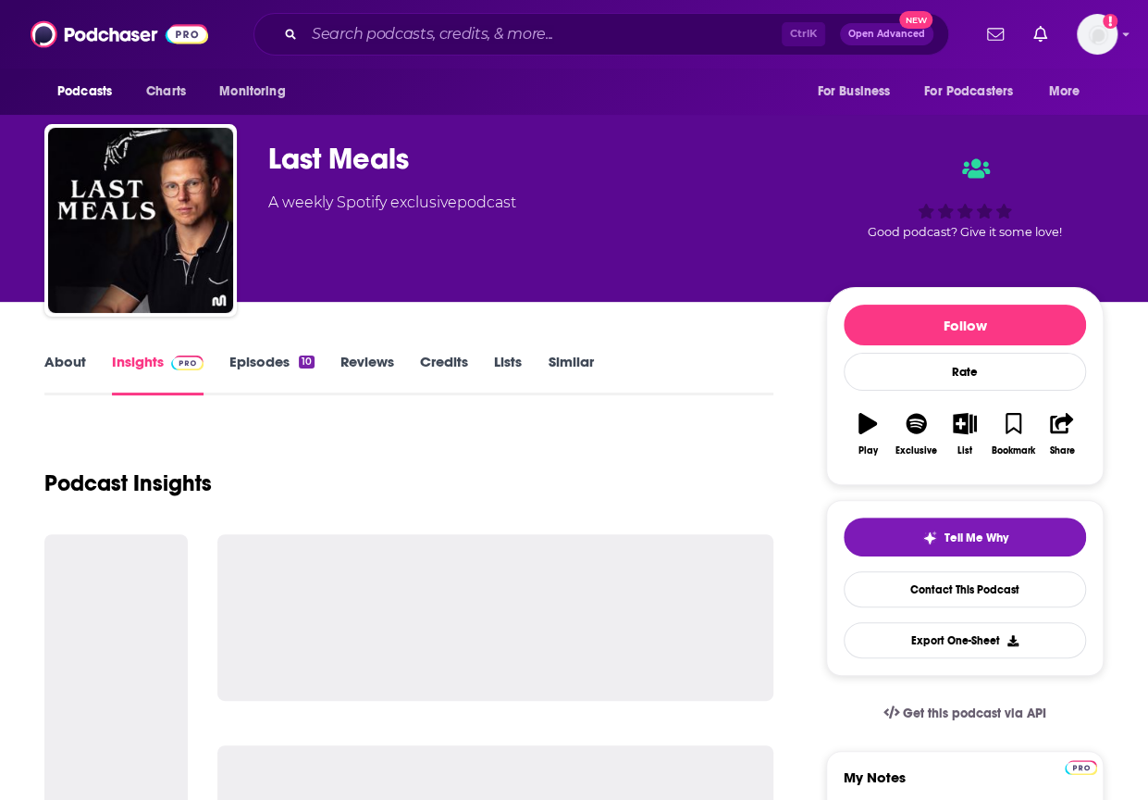
click at [327, 158] on div "Last Meals" at bounding box center [532, 159] width 528 height 36
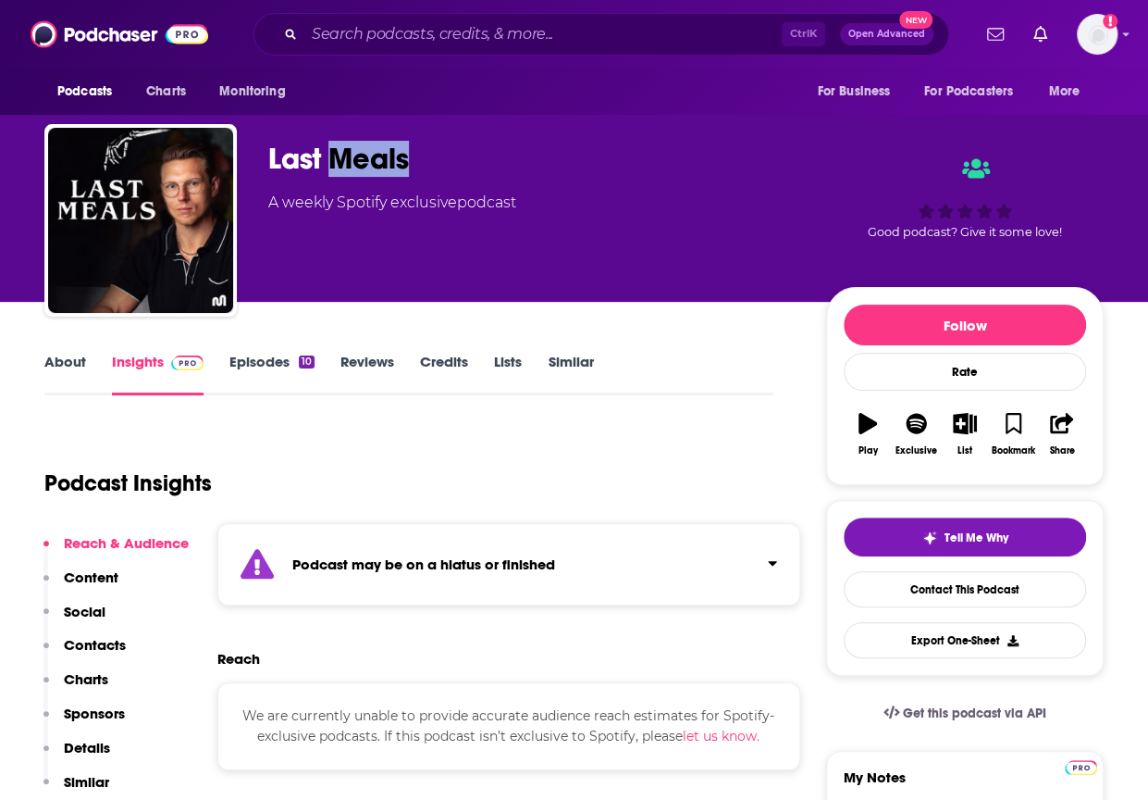
click at [327, 158] on div "Last Meals" at bounding box center [532, 159] width 528 height 36
copy div "Last Meals"
click at [87, 679] on p "Charts" at bounding box center [86, 679] width 44 height 18
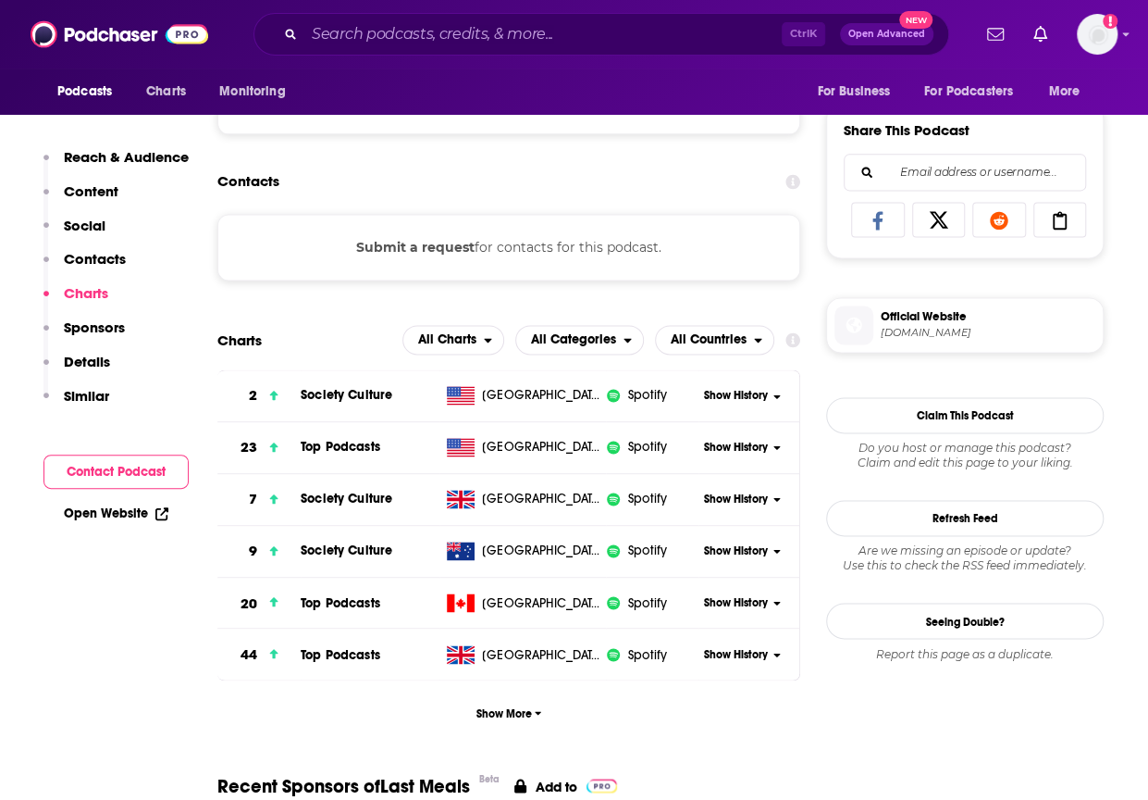
scroll to position [1192, 0]
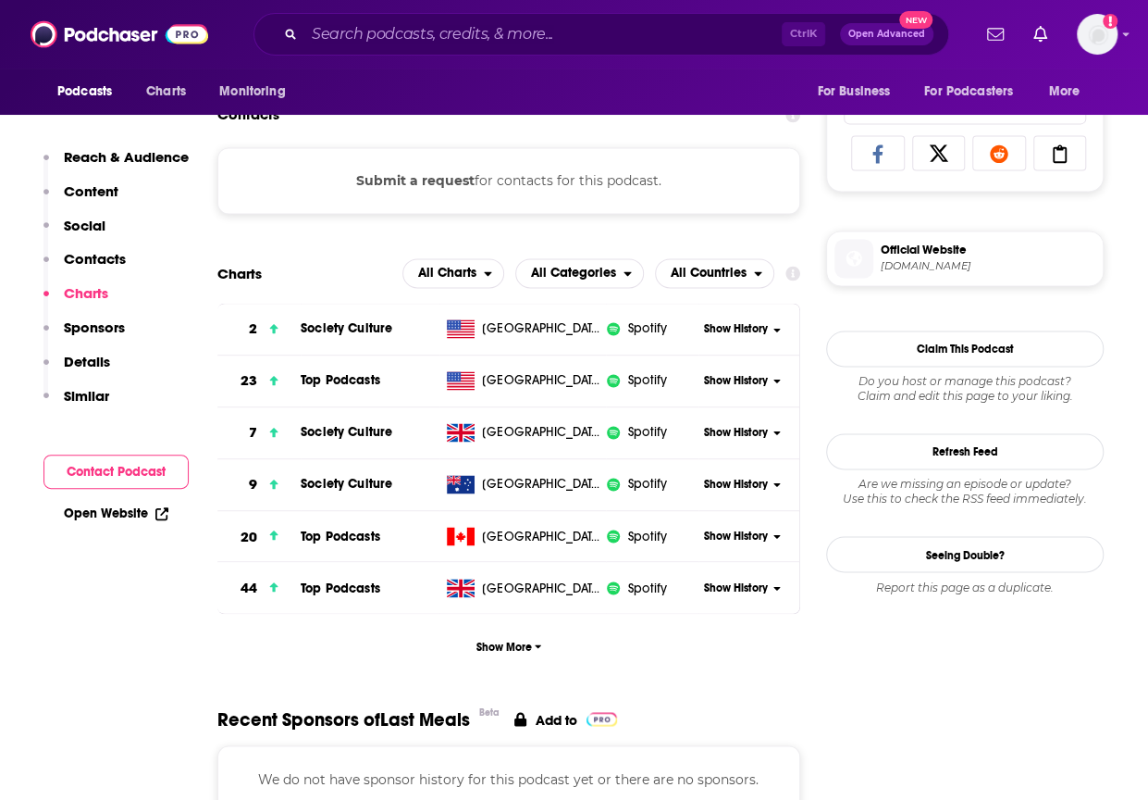
click at [727, 378] on span "Show History" at bounding box center [736, 381] width 64 height 16
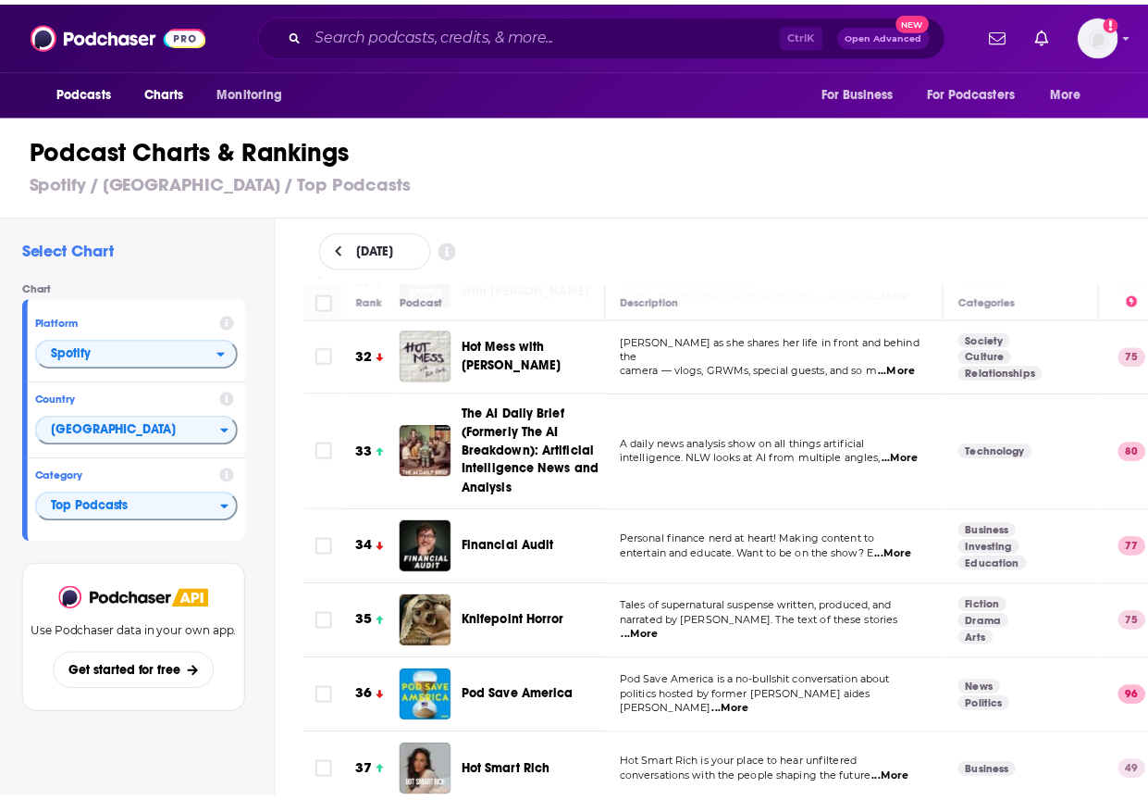
scroll to position [2336, 0]
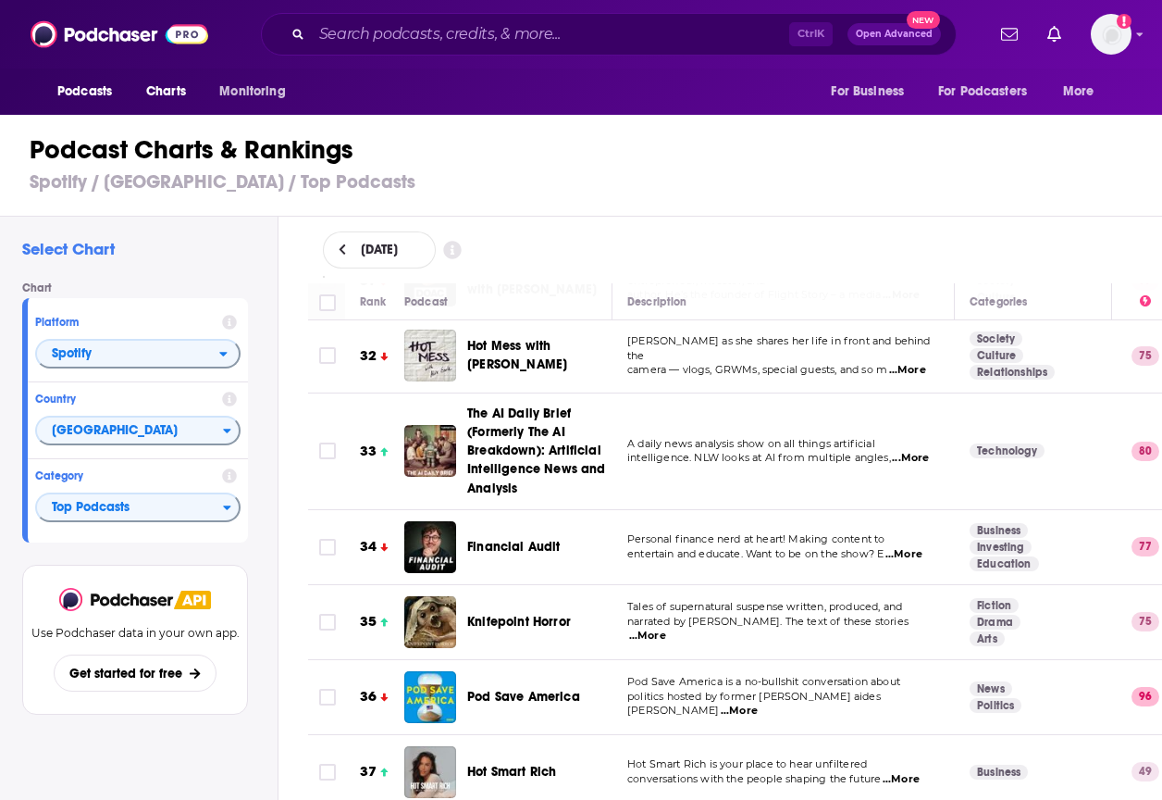
click at [503, 430] on span "The AI Daily Brief (Formerly The AI Breakdown): Artificial Intelligence News an…" at bounding box center [536, 450] width 139 height 90
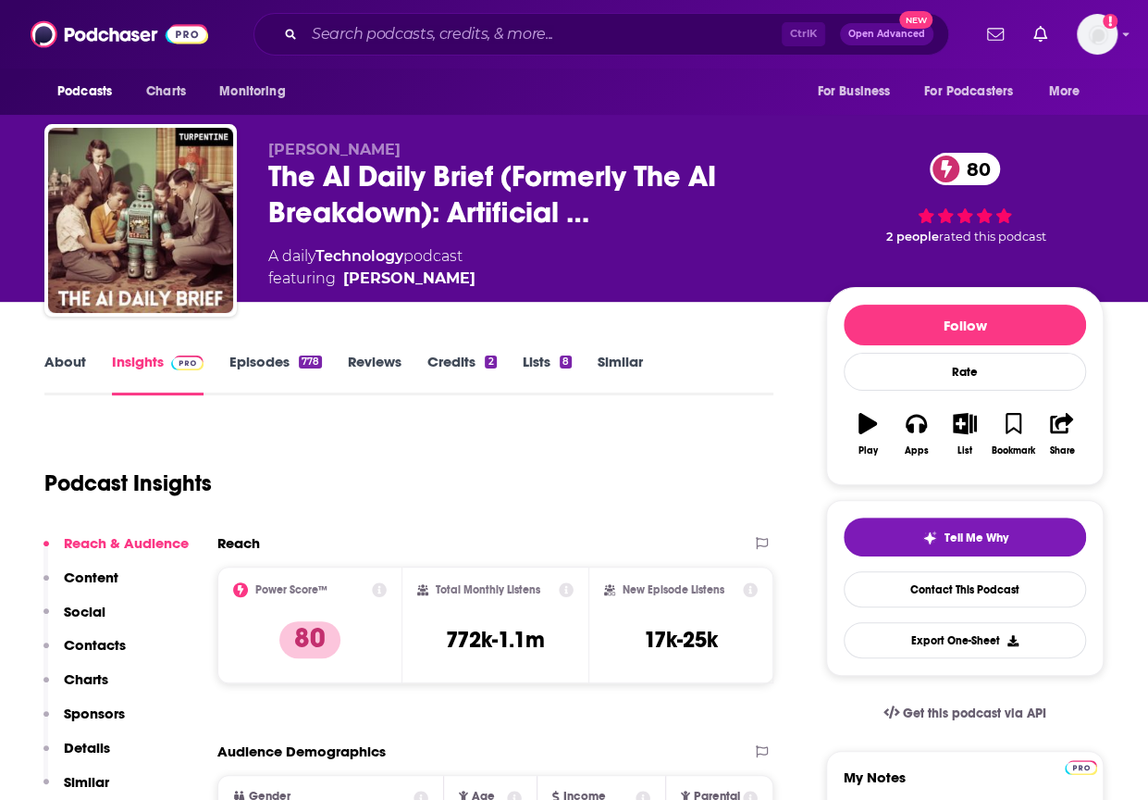
click at [546, 451] on div "Podcast Insights" at bounding box center [401, 472] width 714 height 94
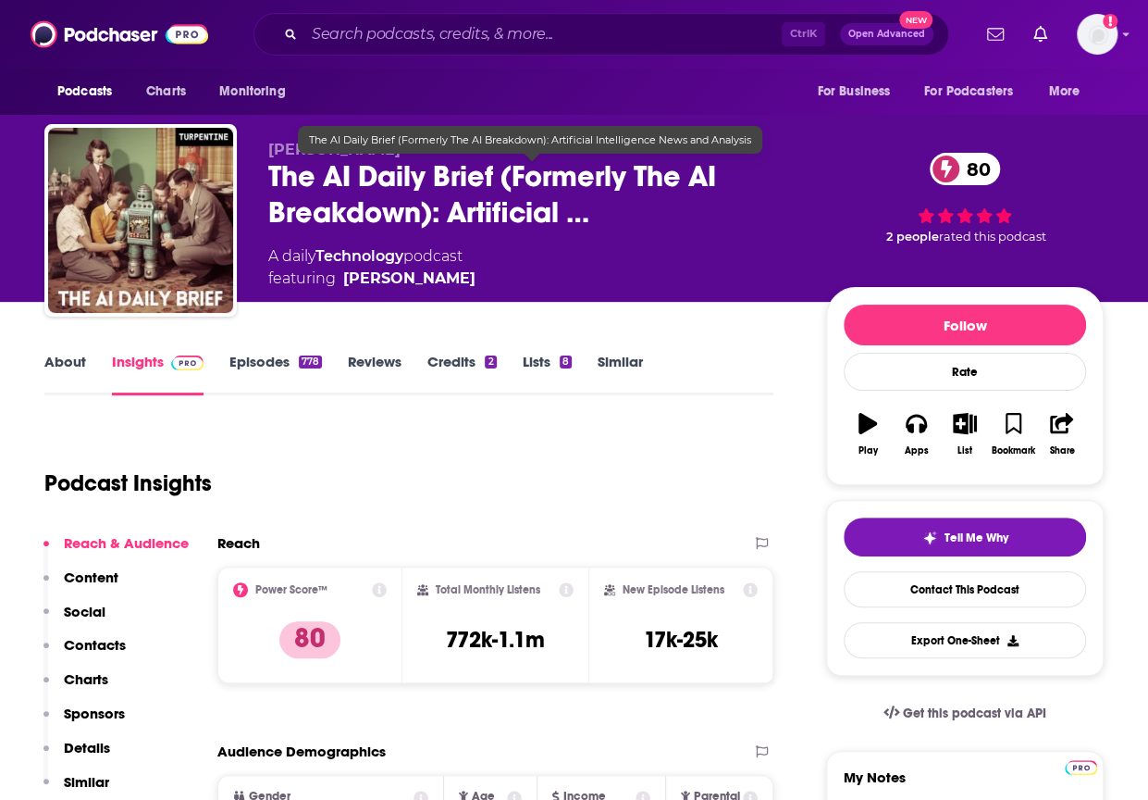
click at [428, 173] on span "The AI Daily Brief (Formerly The AI Breakdown): Artificial …" at bounding box center [532, 194] width 528 height 72
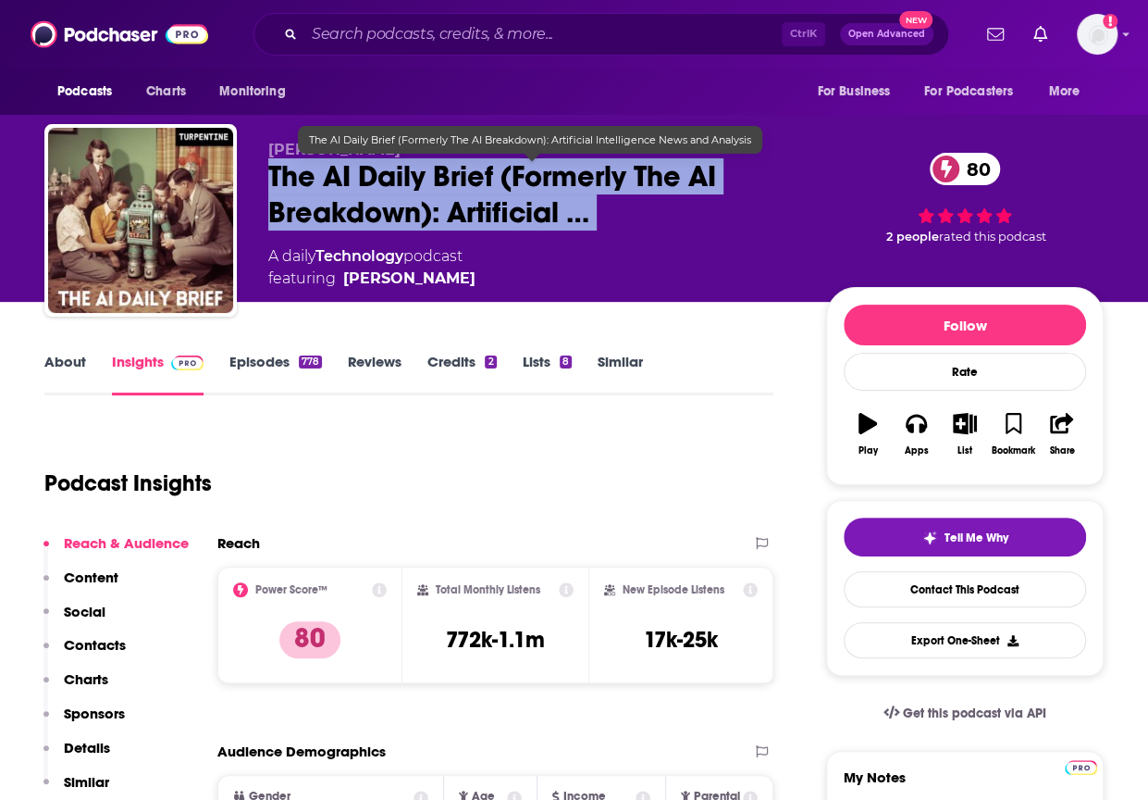
click at [428, 173] on span "The AI Daily Brief (Formerly The AI Breakdown): Artificial …" at bounding box center [532, 194] width 528 height 72
copy div "The AI Daily Brief (Formerly The AI Breakdown): Artificial … 80"
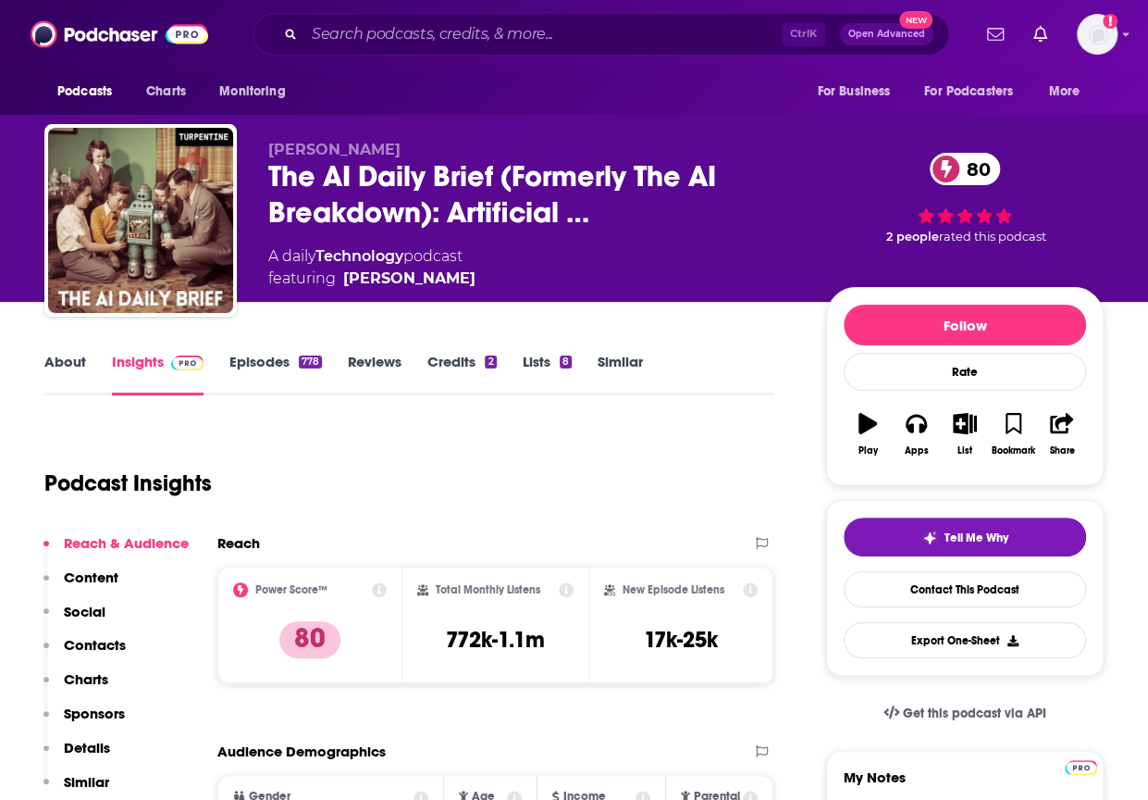
click at [620, 267] on div "A daily Technology podcast featuring [PERSON_NAME]" at bounding box center [532, 267] width 528 height 44
click at [81, 675] on p "Charts" at bounding box center [86, 679] width 44 height 18
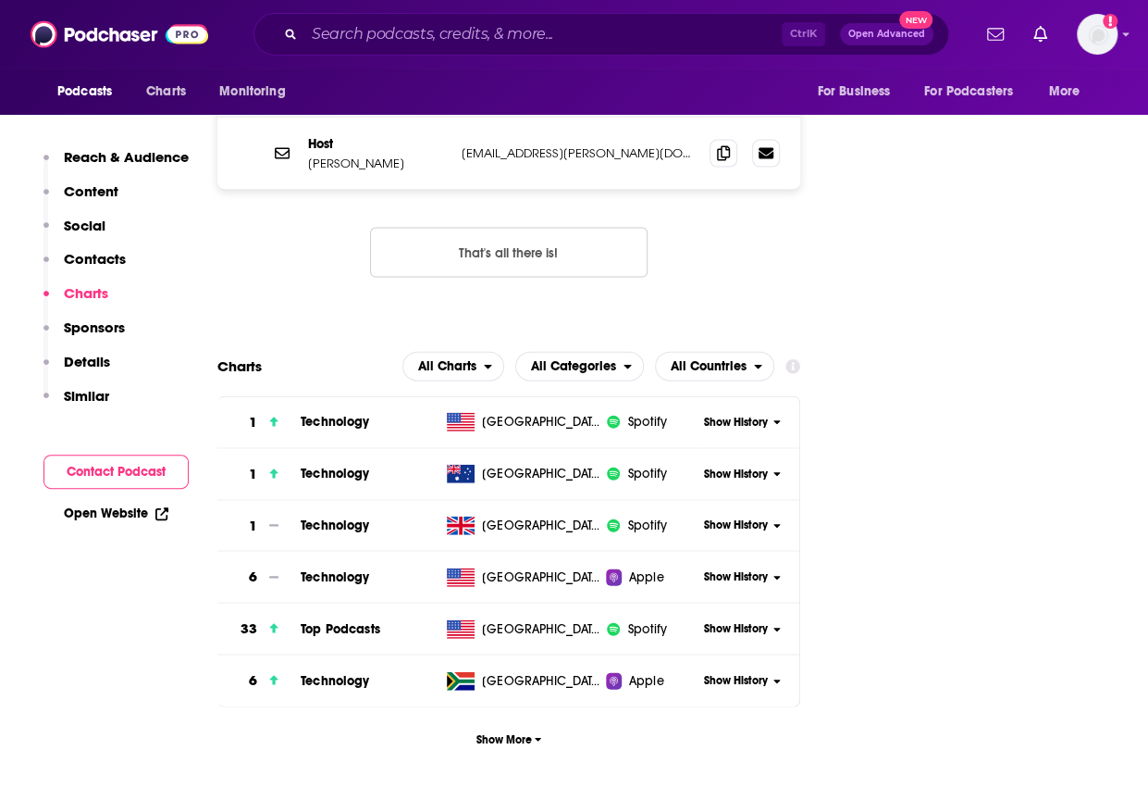
scroll to position [1858, 0]
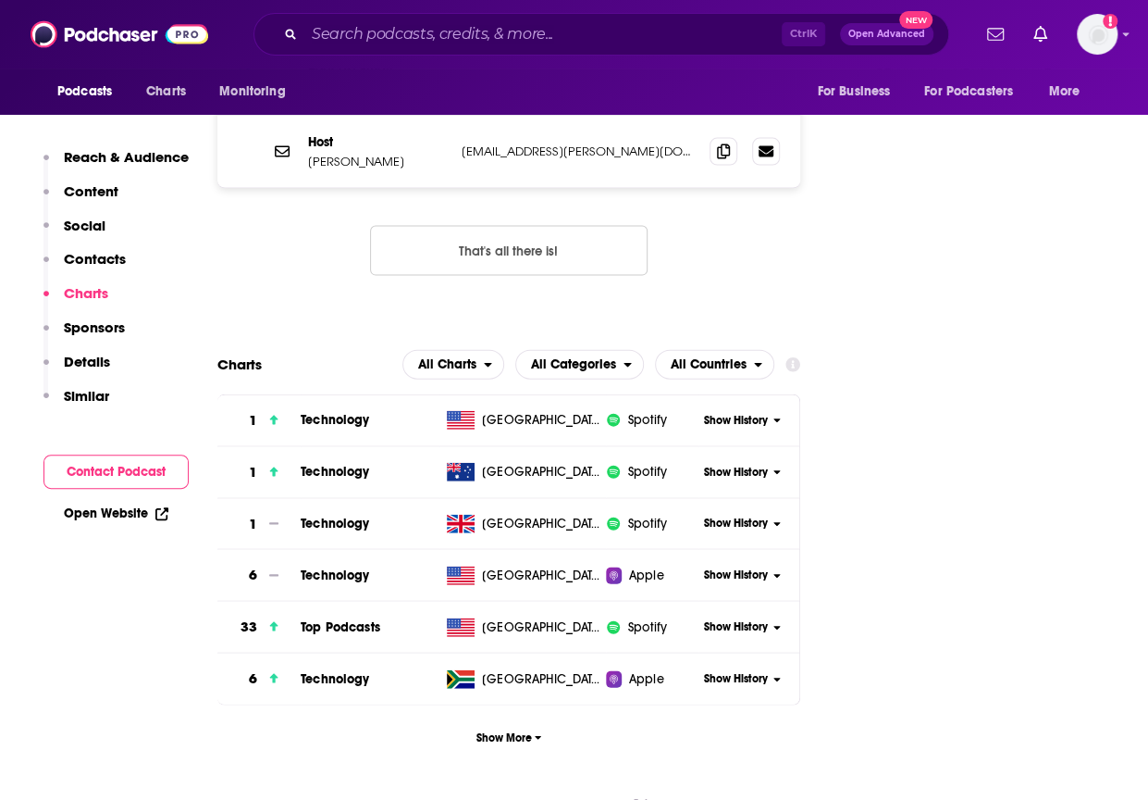
click at [737, 619] on span "Show History" at bounding box center [736, 627] width 64 height 16
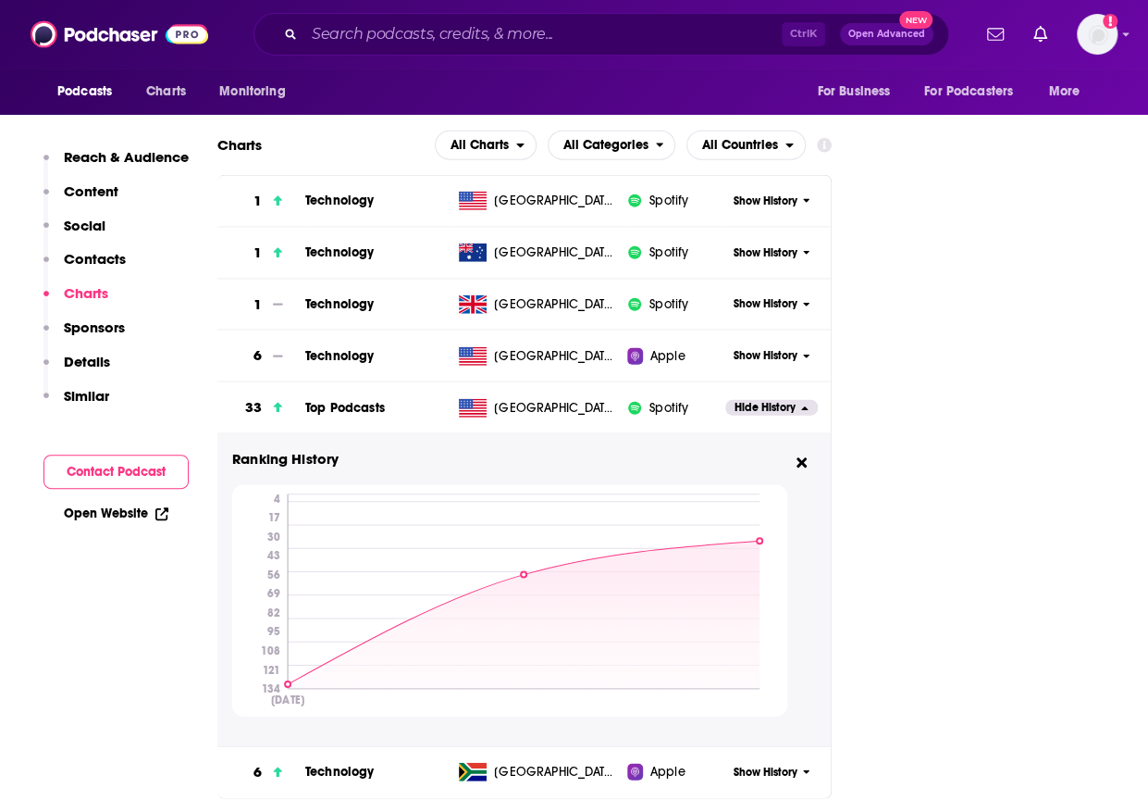
scroll to position [2078, 0]
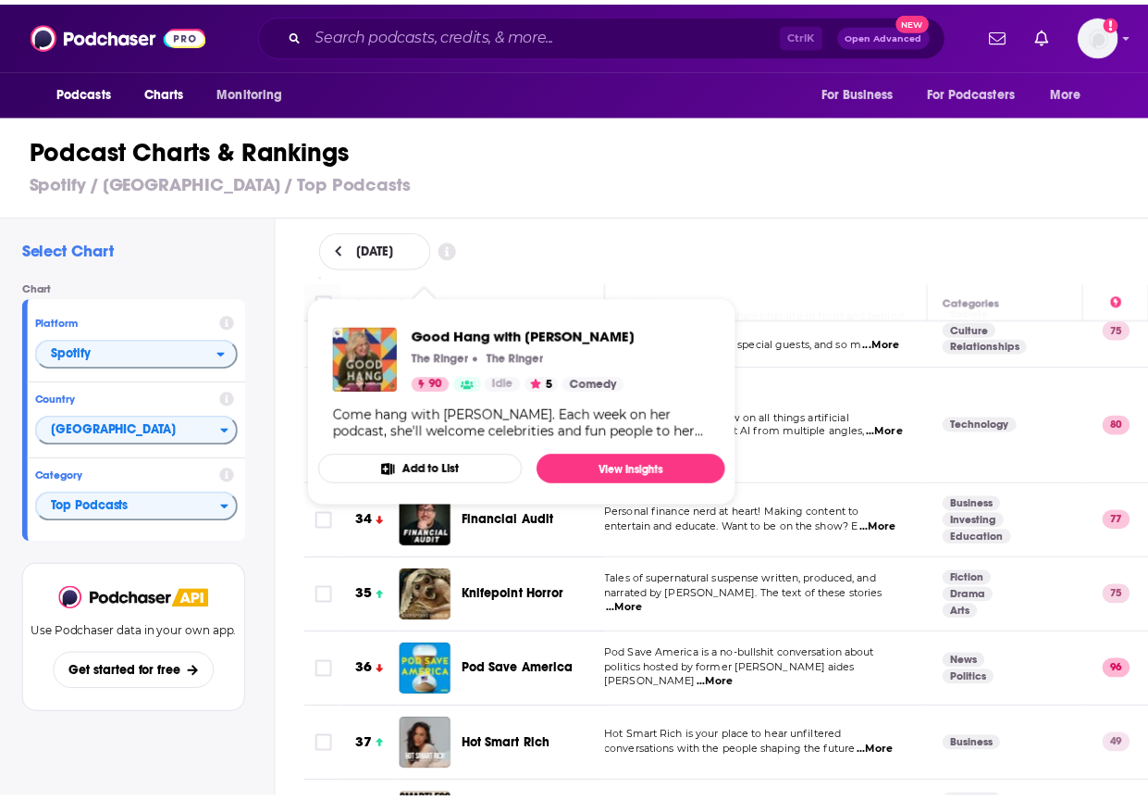
scroll to position [2362, 17]
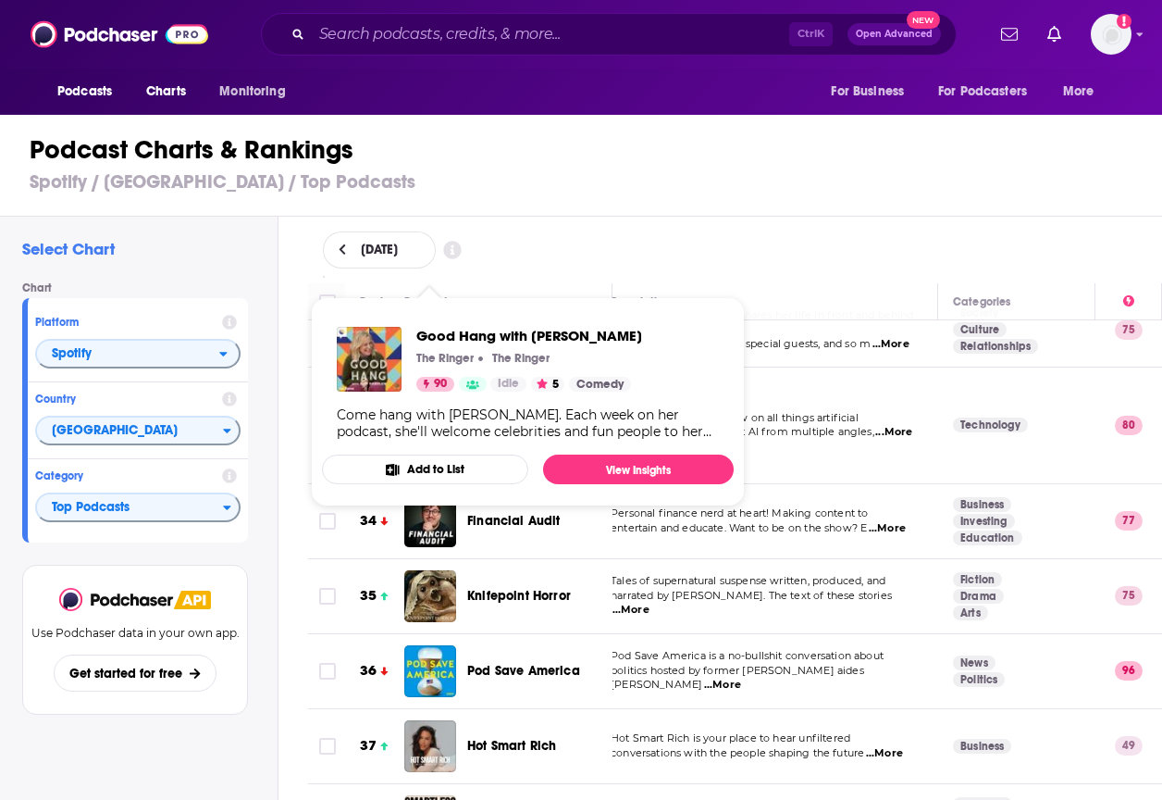
click at [527, 588] on span "Knifepoint Horror" at bounding box center [519, 596] width 104 height 16
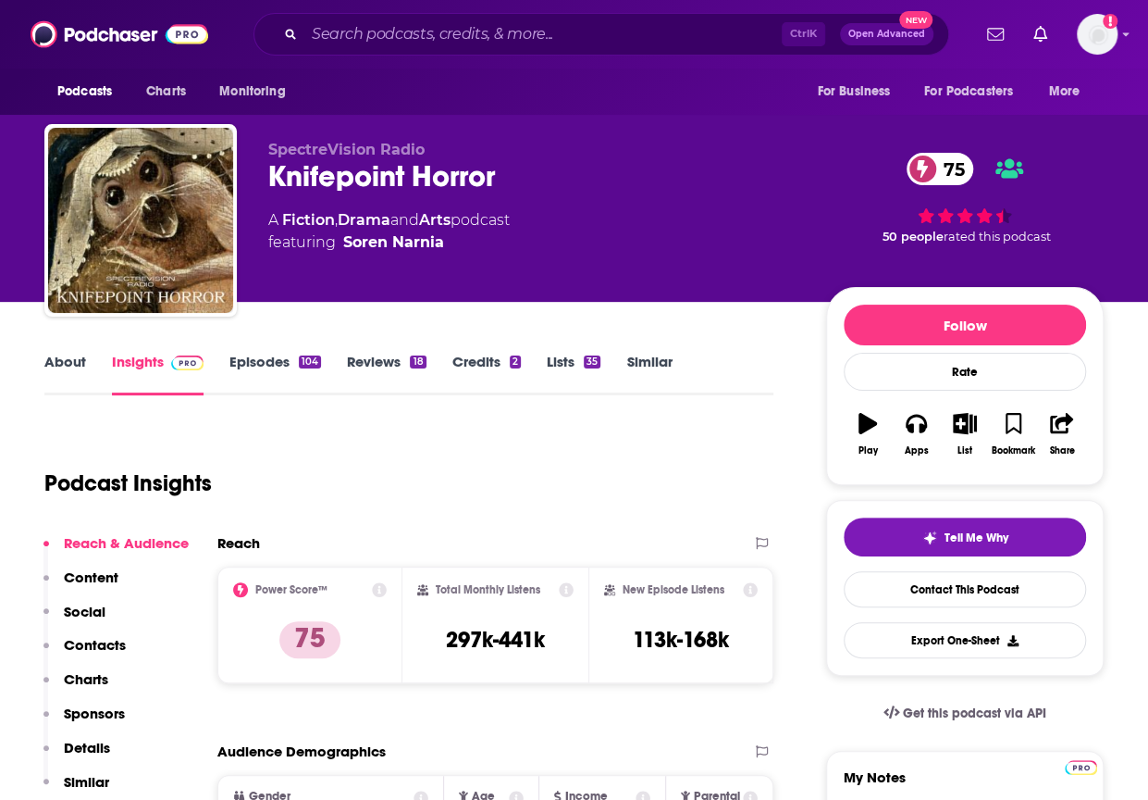
click at [94, 671] on p "Charts" at bounding box center [86, 679] width 44 height 18
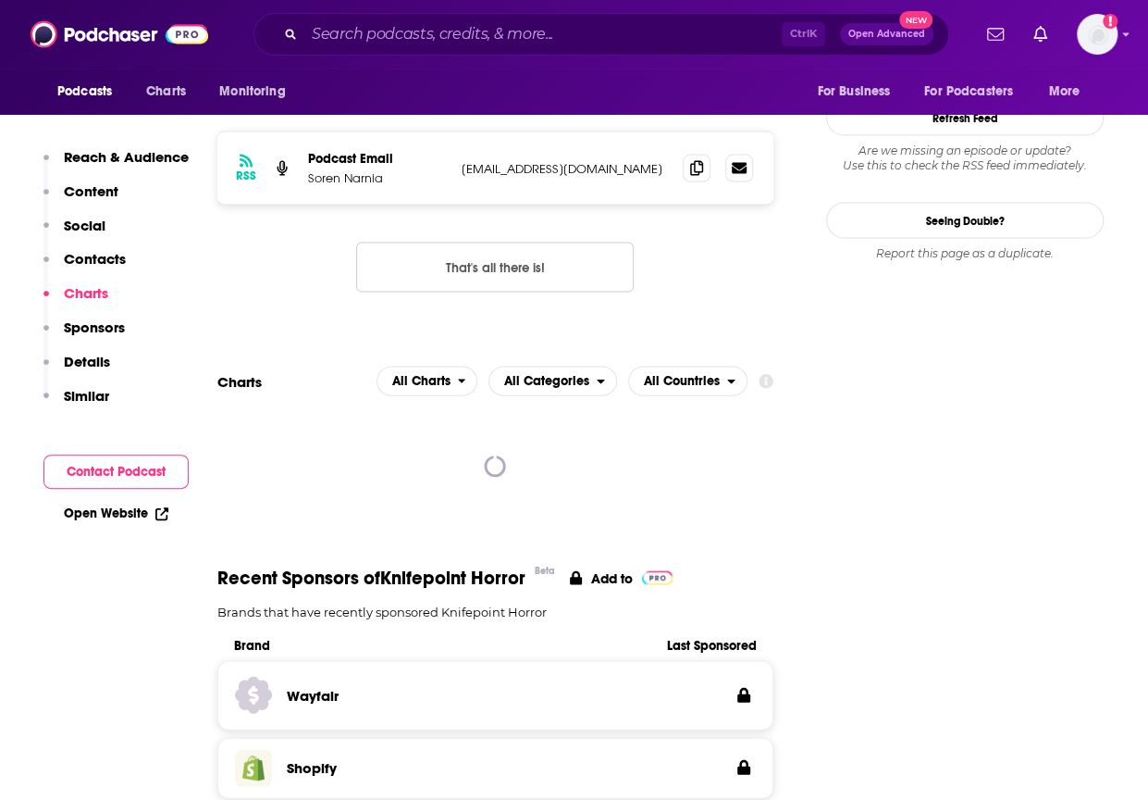
scroll to position [1792, 0]
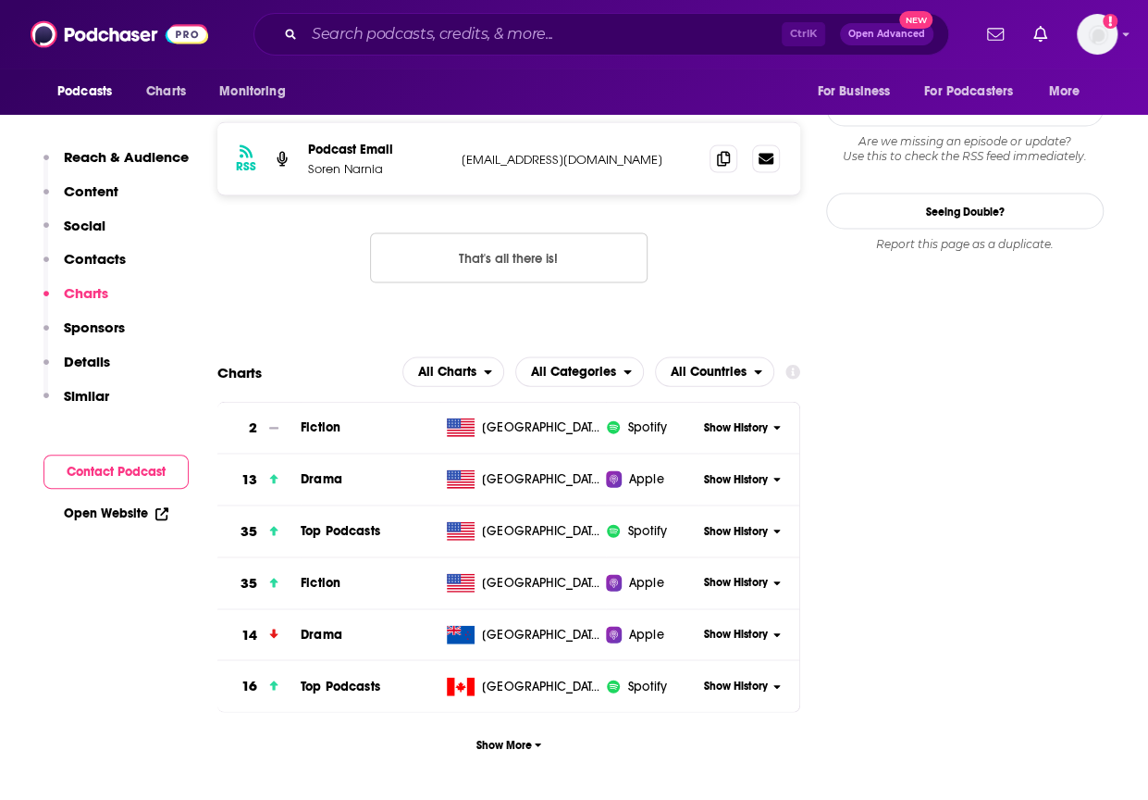
click at [740, 524] on span "Show History" at bounding box center [736, 532] width 64 height 16
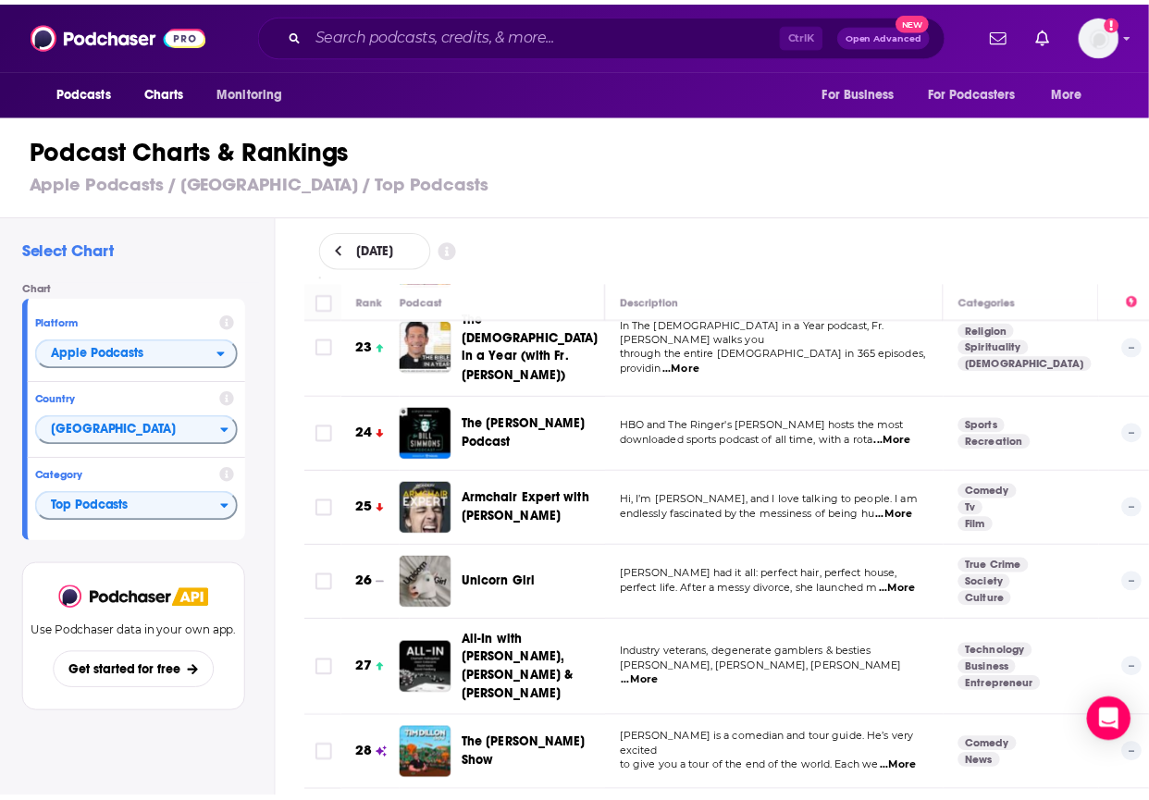
scroll to position [1833, 0]
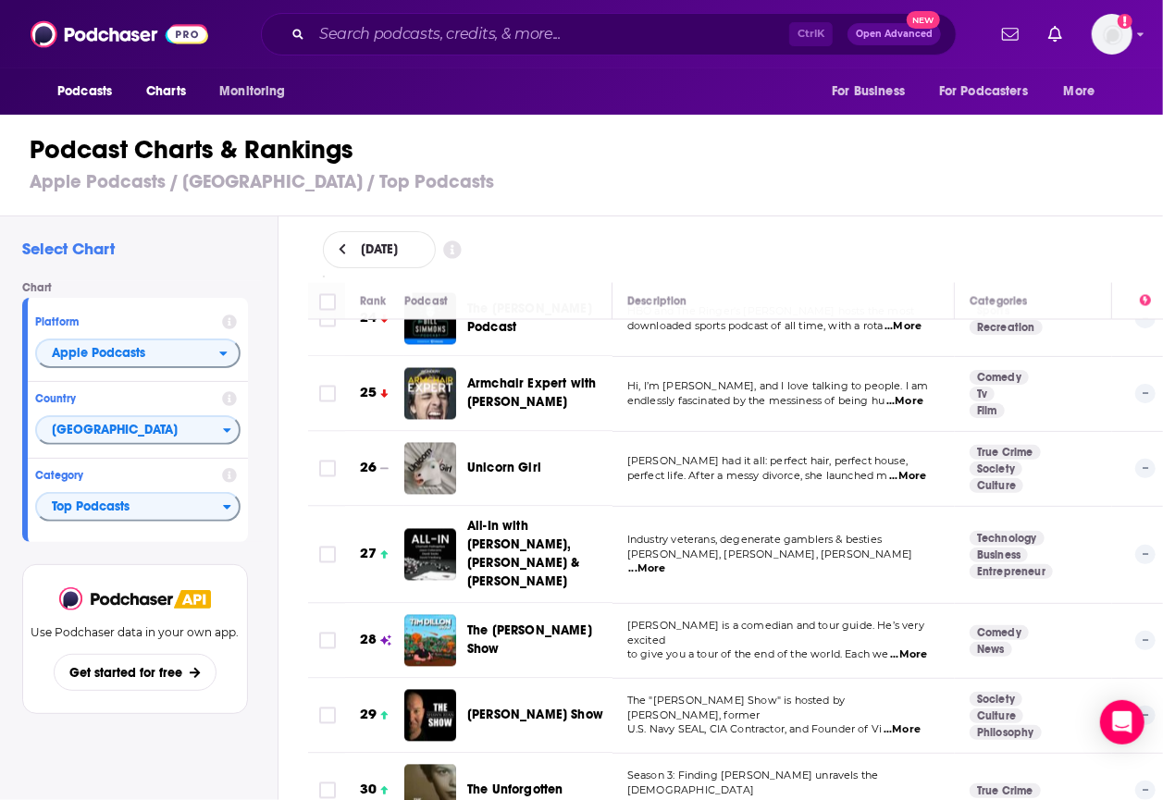
click at [533, 624] on span "The [PERSON_NAME] Show" at bounding box center [529, 641] width 125 height 34
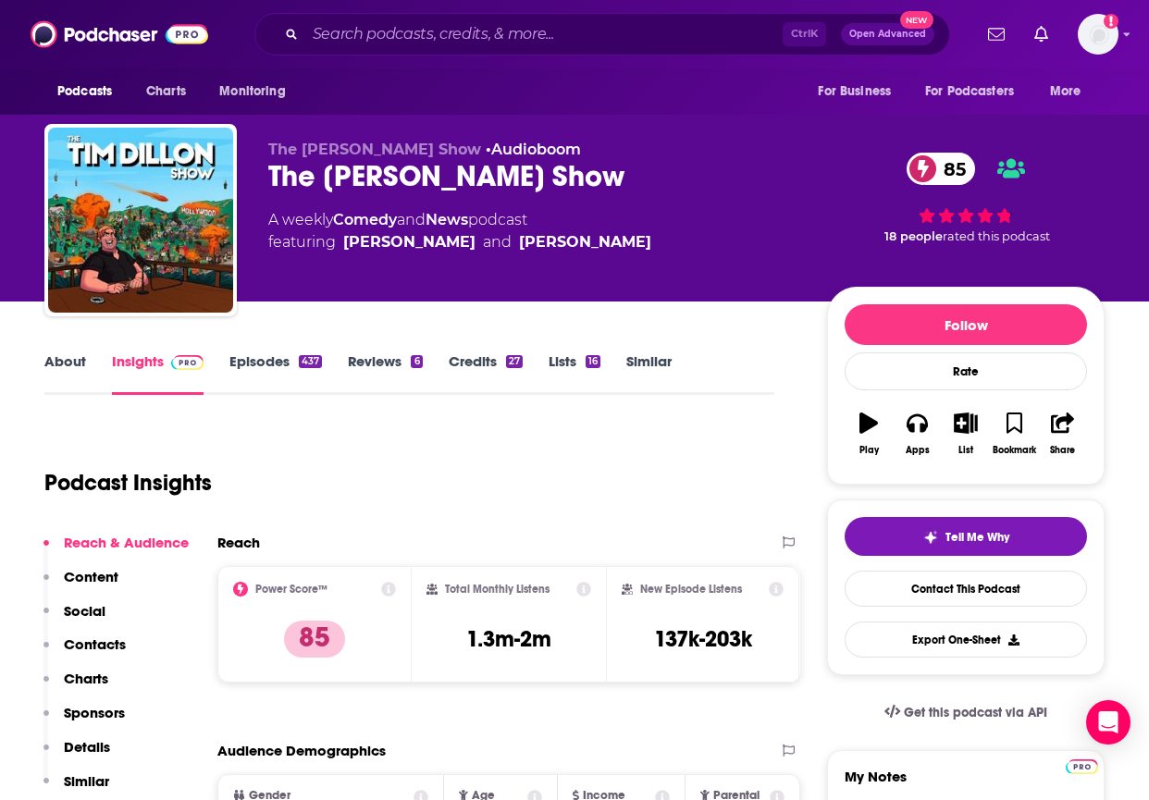
click at [341, 180] on div "The Tim Dillon Show 85" at bounding box center [532, 176] width 529 height 36
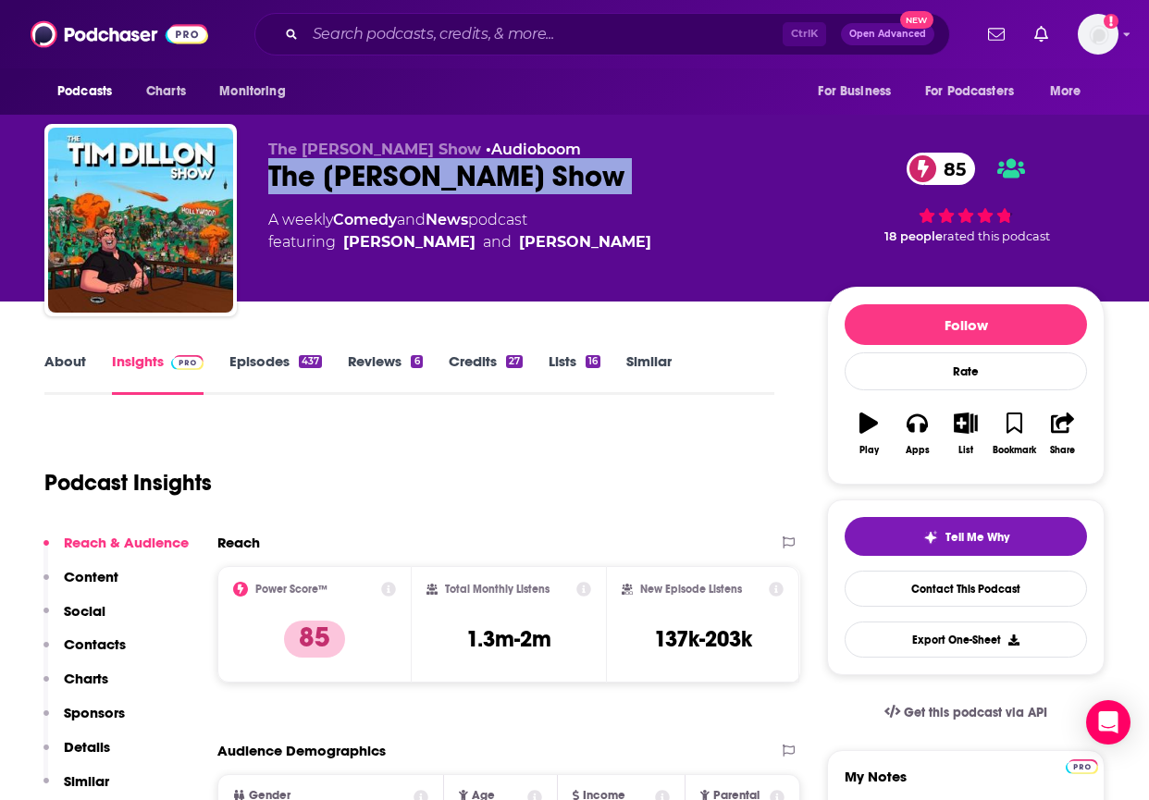
copy div "The Tim Dillon Show 85"
click at [434, 193] on div "The Tim Dillon Show 85" at bounding box center [532, 176] width 529 height 36
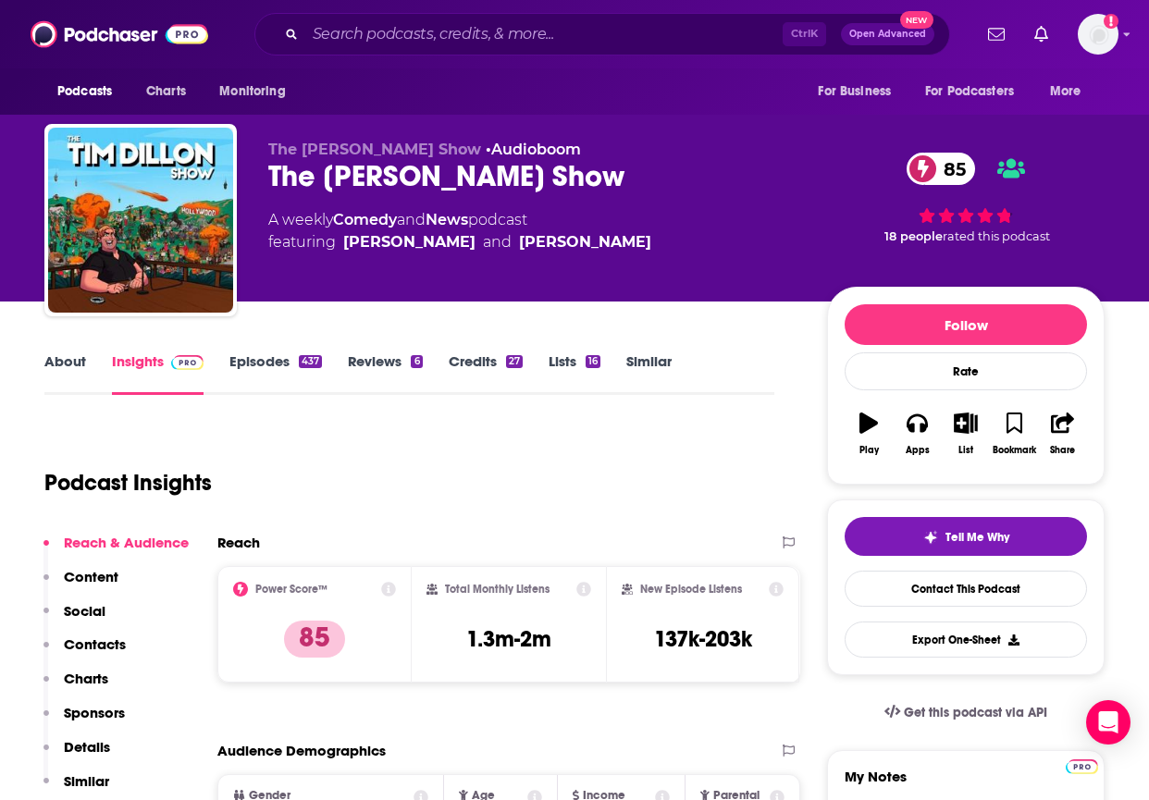
click at [99, 678] on p "Charts" at bounding box center [86, 679] width 44 height 18
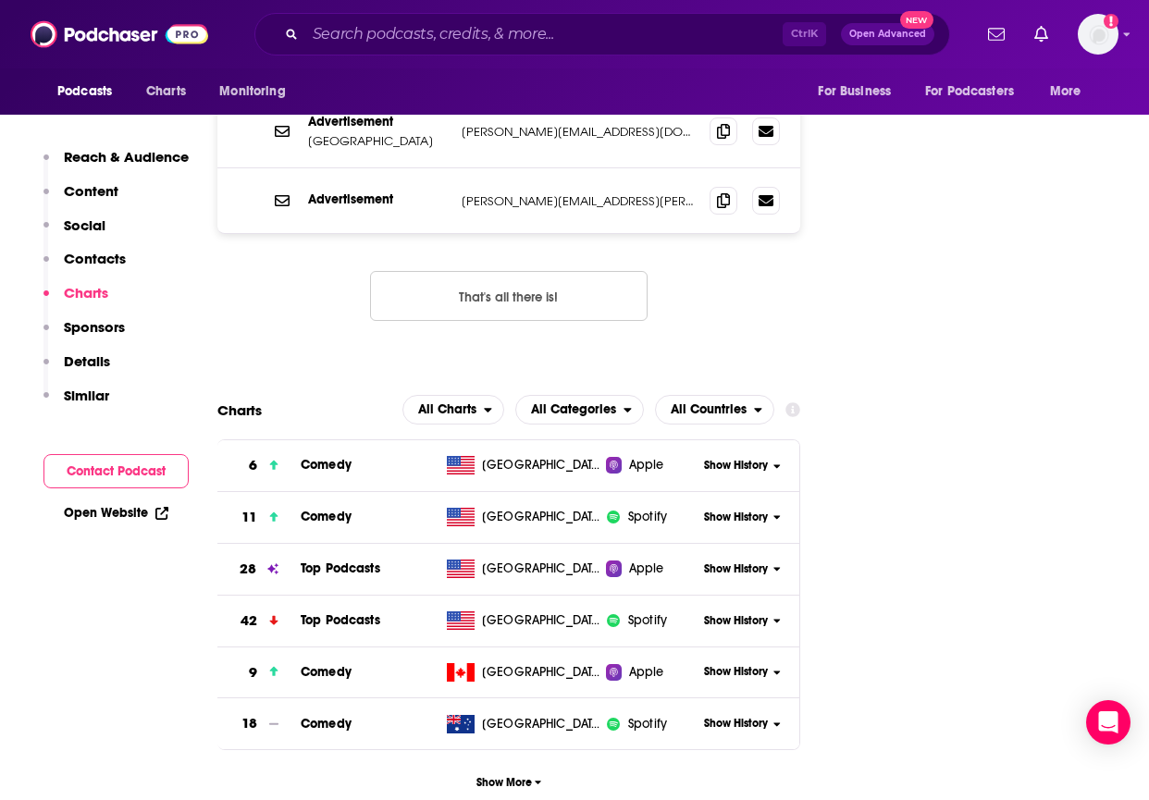
scroll to position [2242, 0]
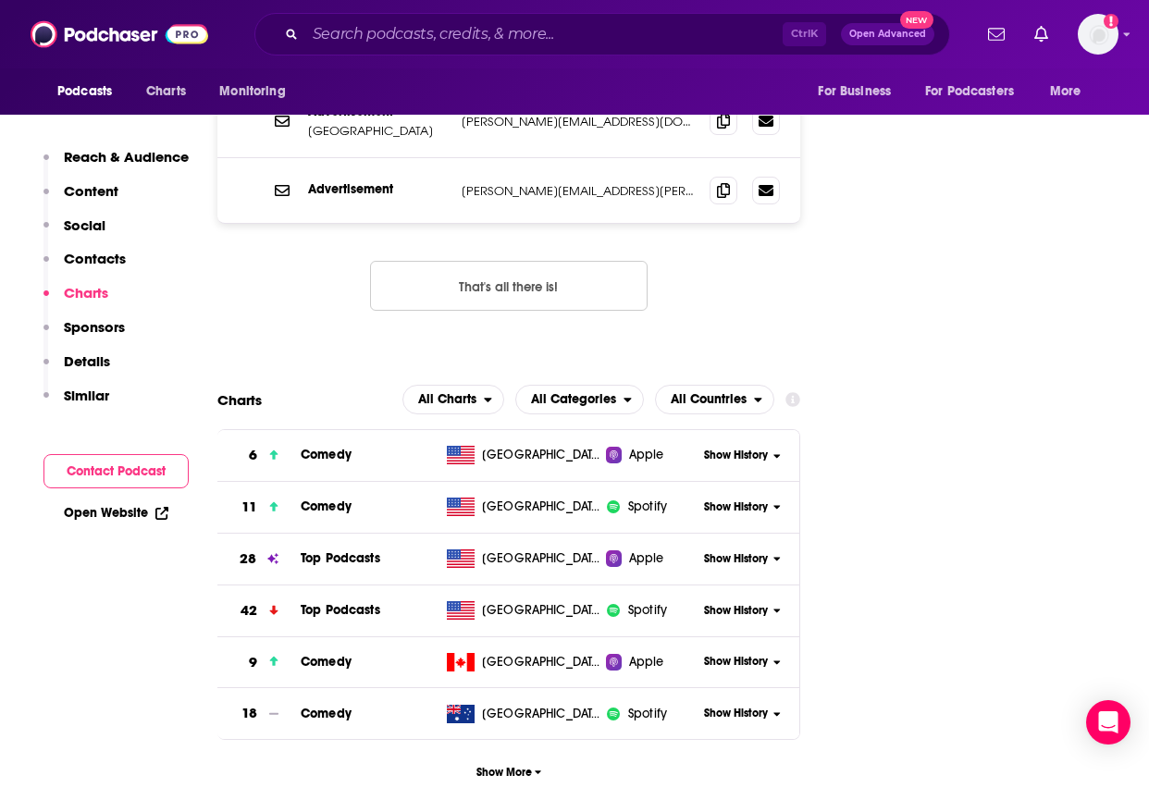
click at [731, 552] on span "Show History" at bounding box center [736, 560] width 64 height 16
